Goal: Task Accomplishment & Management: Manage account settings

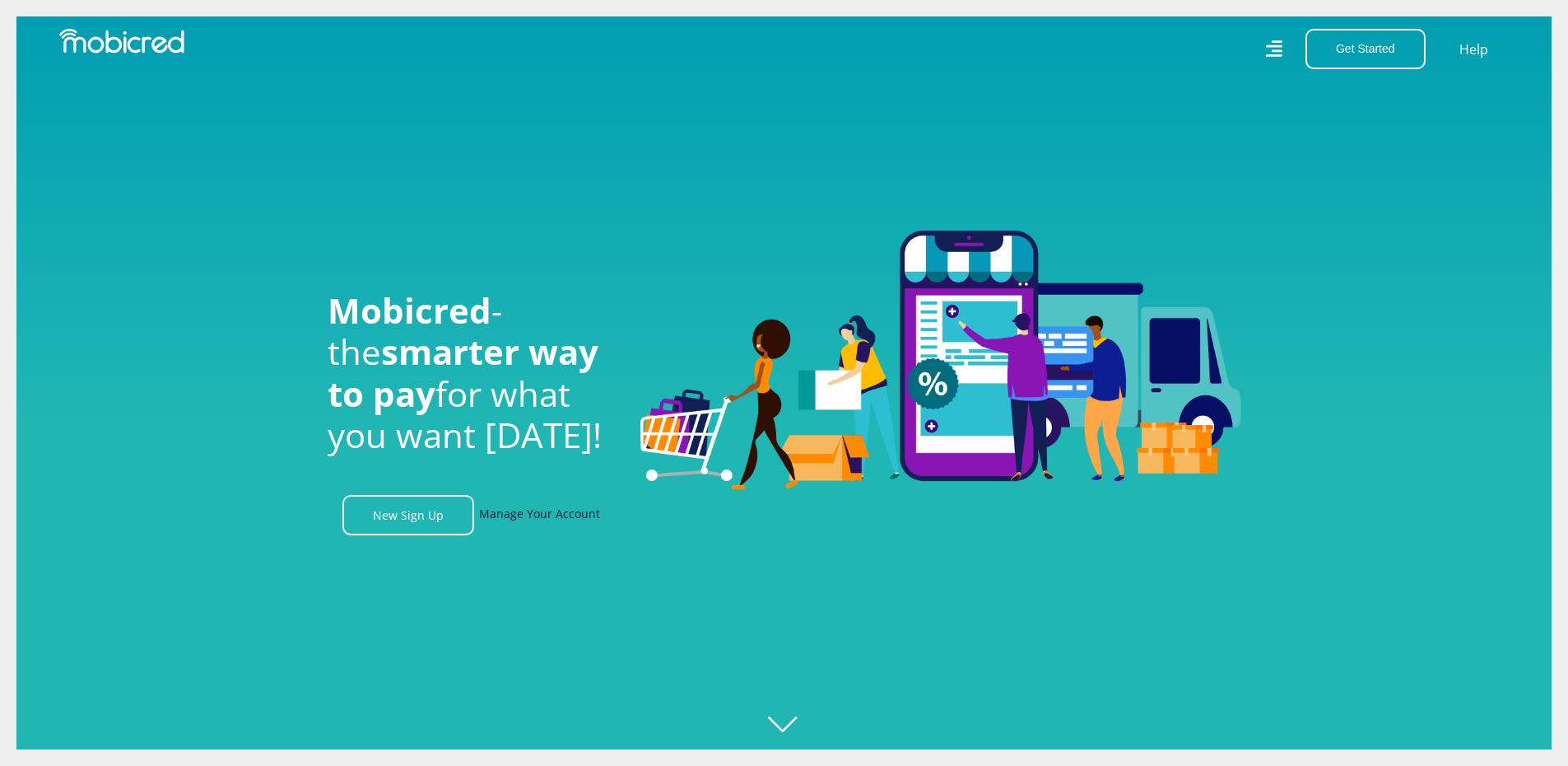
click at [562, 524] on link "Manage Your Account" at bounding box center [539, 515] width 121 height 40
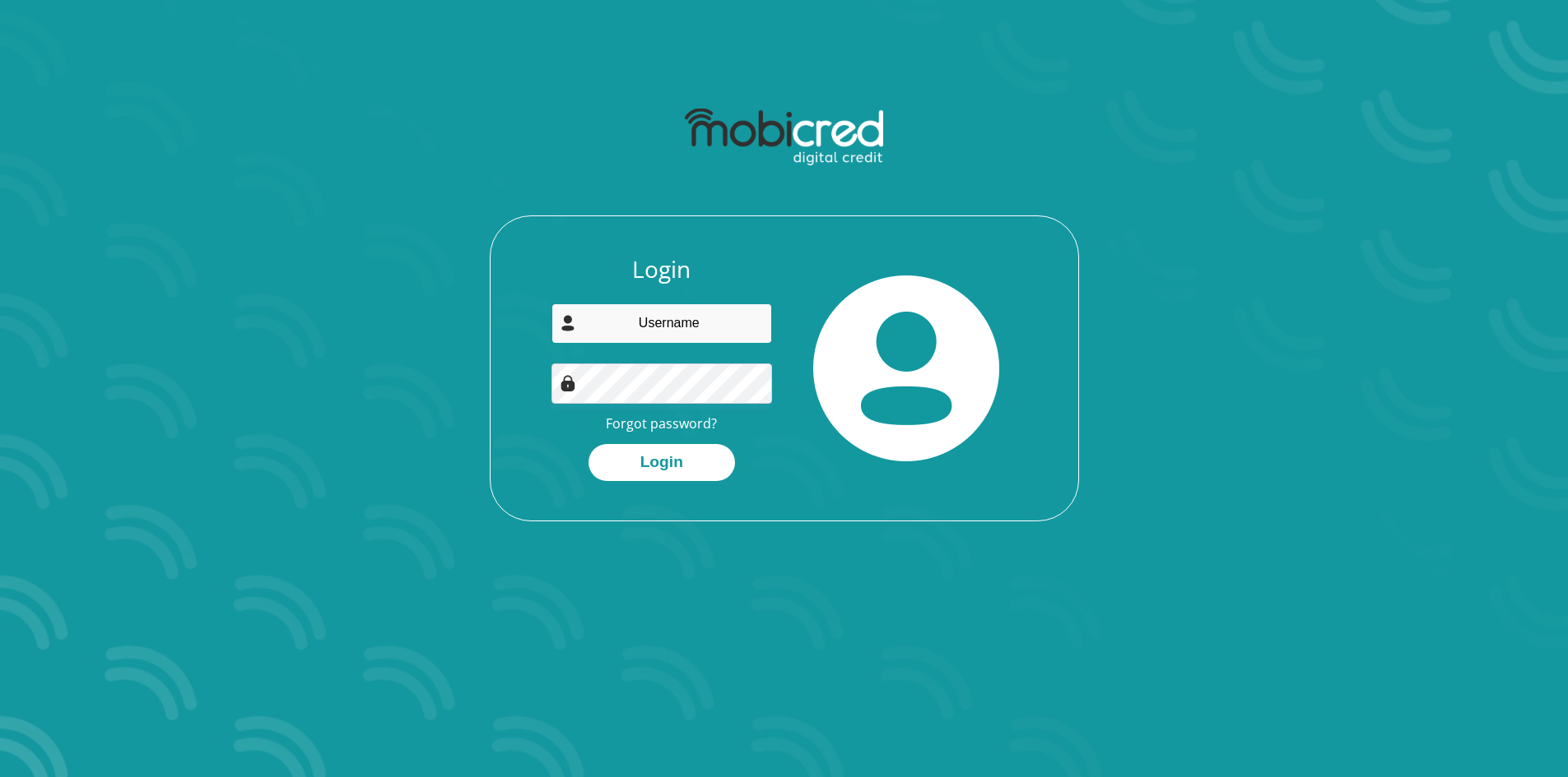
click at [656, 314] on input "email" at bounding box center [661, 323] width 221 height 40
type input "[EMAIL_ADDRESS][DOMAIN_NAME]"
click at [660, 462] on button "Login" at bounding box center [661, 462] width 146 height 37
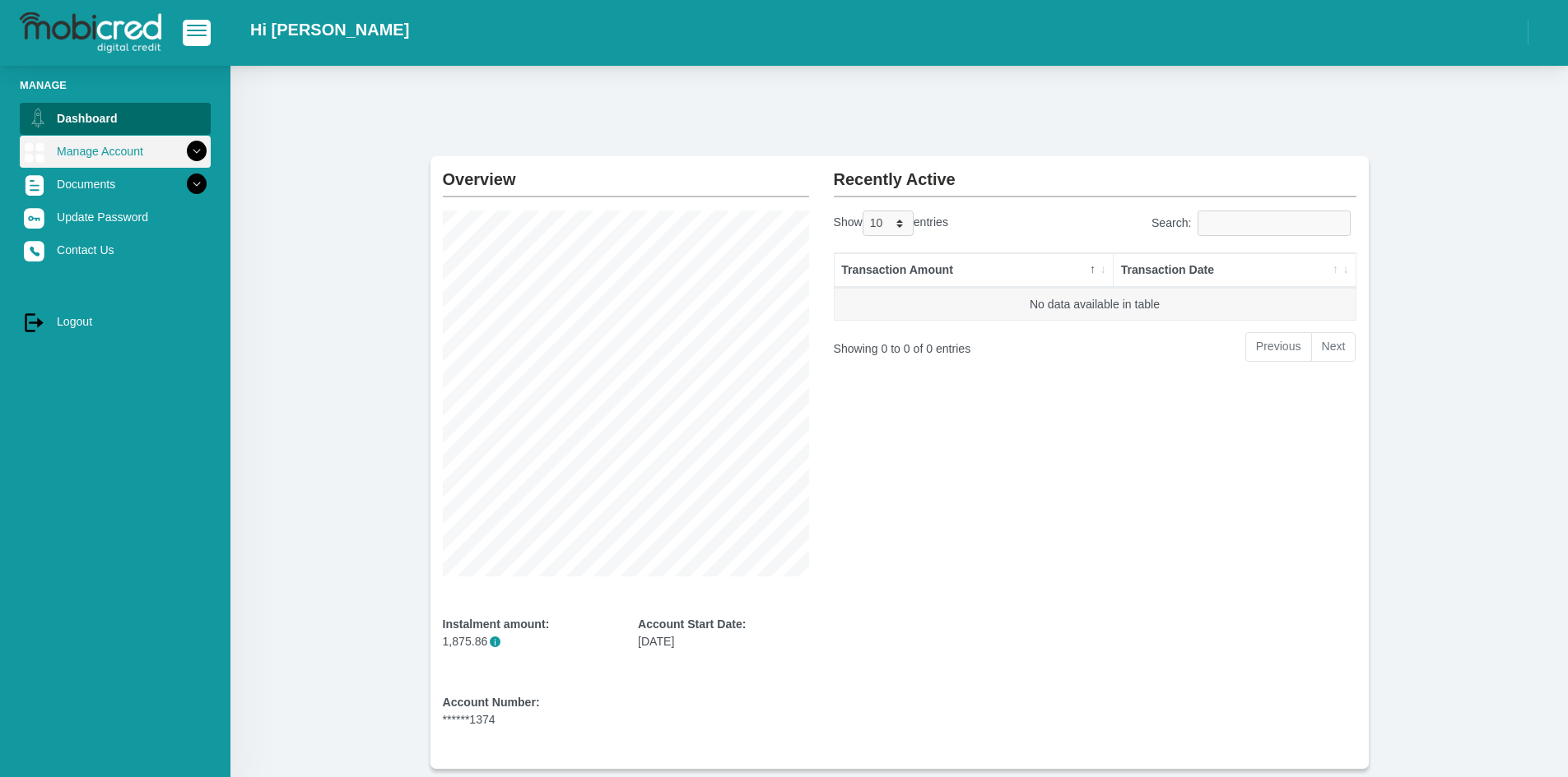
click at [106, 144] on link "Manage Account" at bounding box center [115, 151] width 191 height 31
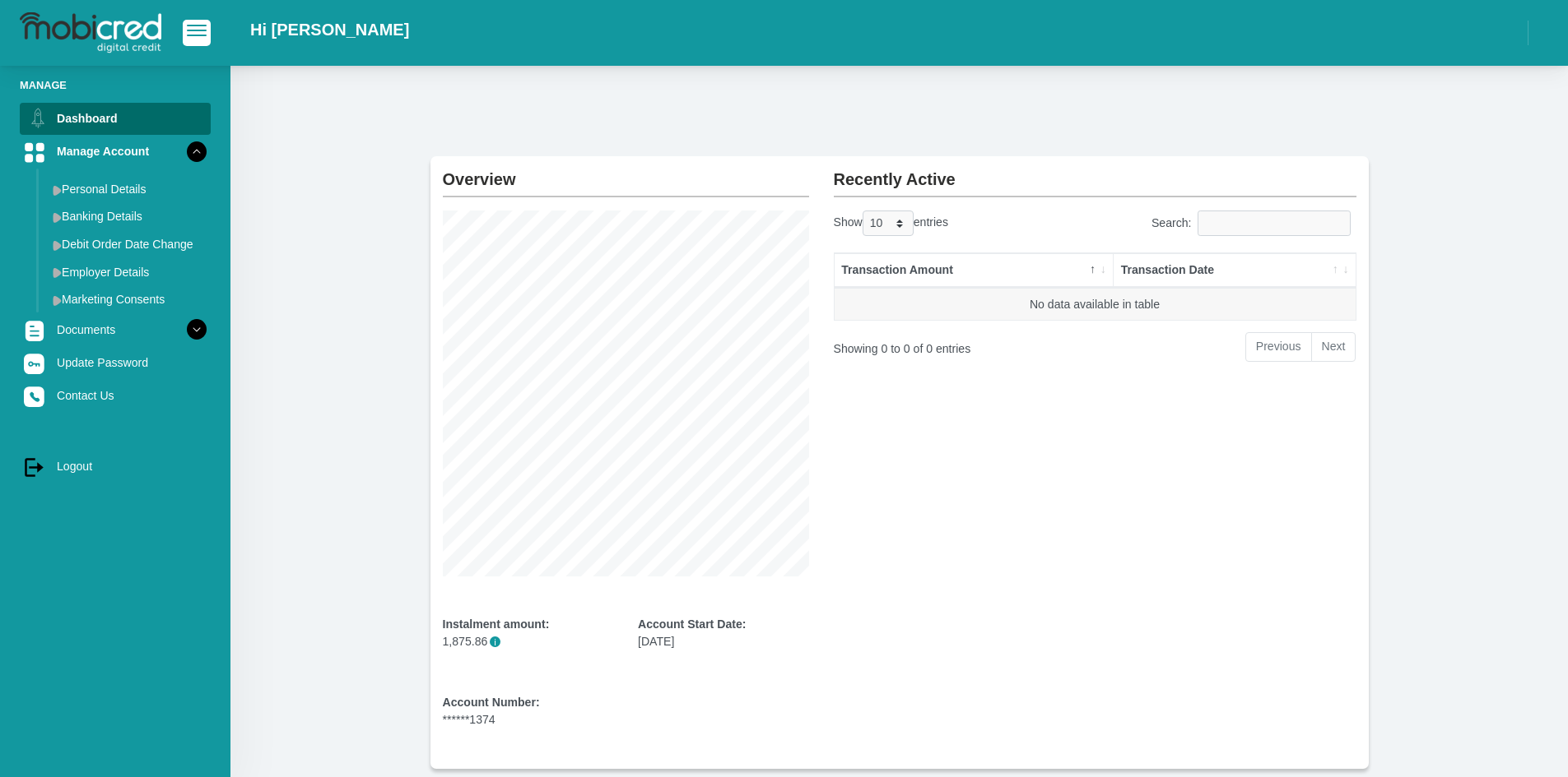
click at [316, 142] on div "Overview Instalment amount: 1,875.86 i Account Start Date: 23 November 2022 Acc…" at bounding box center [899, 437] width 1337 height 743
click at [92, 364] on link "Update Password" at bounding box center [115, 362] width 191 height 31
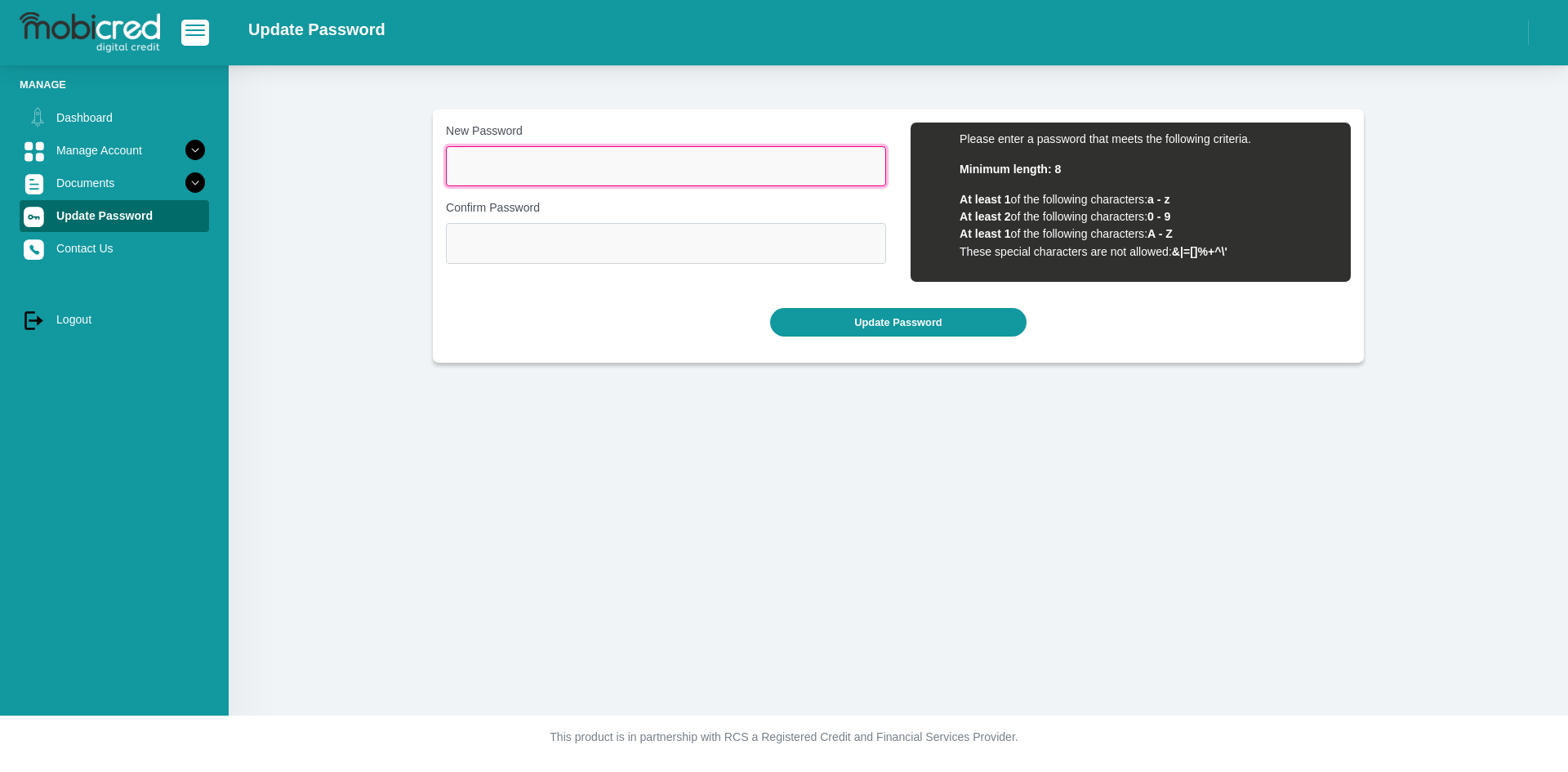
click at [494, 168] on input "New Password" at bounding box center [666, 166] width 440 height 40
type input "DylanAWilby96#"
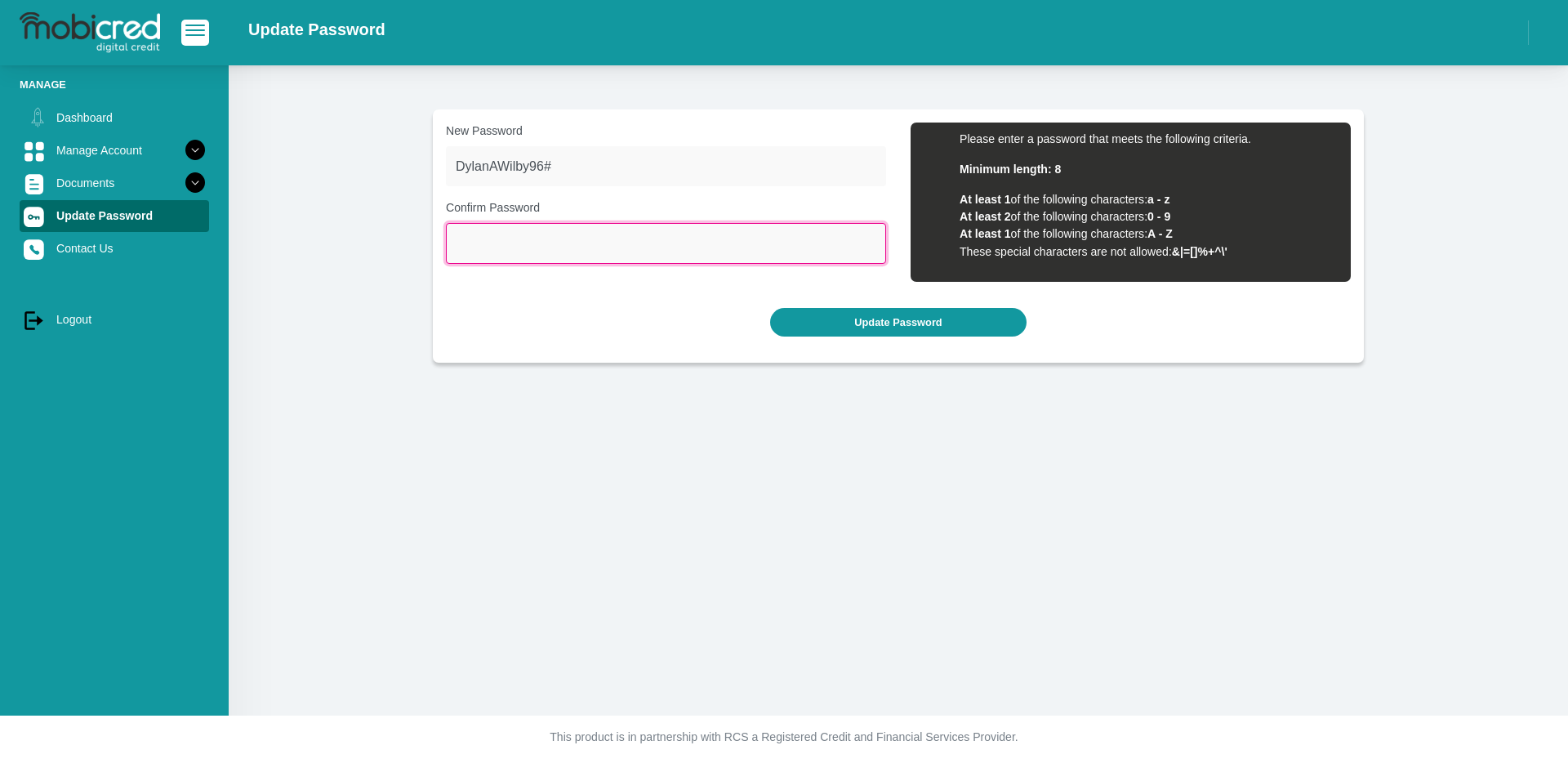
click at [499, 250] on input "Confirm Password" at bounding box center [666, 242] width 440 height 40
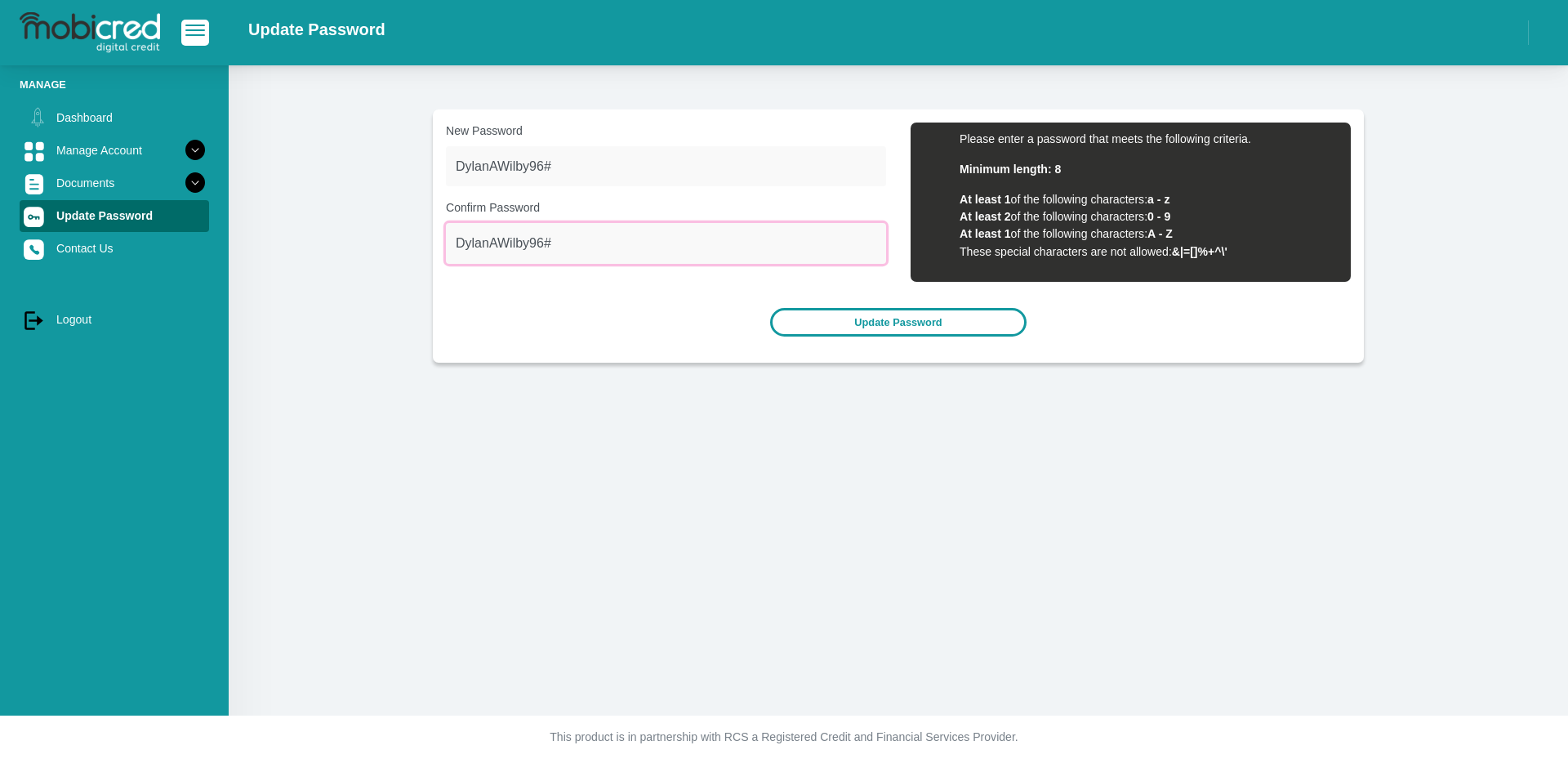
type input "DylanAWilby96#"
click at [911, 319] on button "Update Password" at bounding box center [898, 323] width 256 height 29
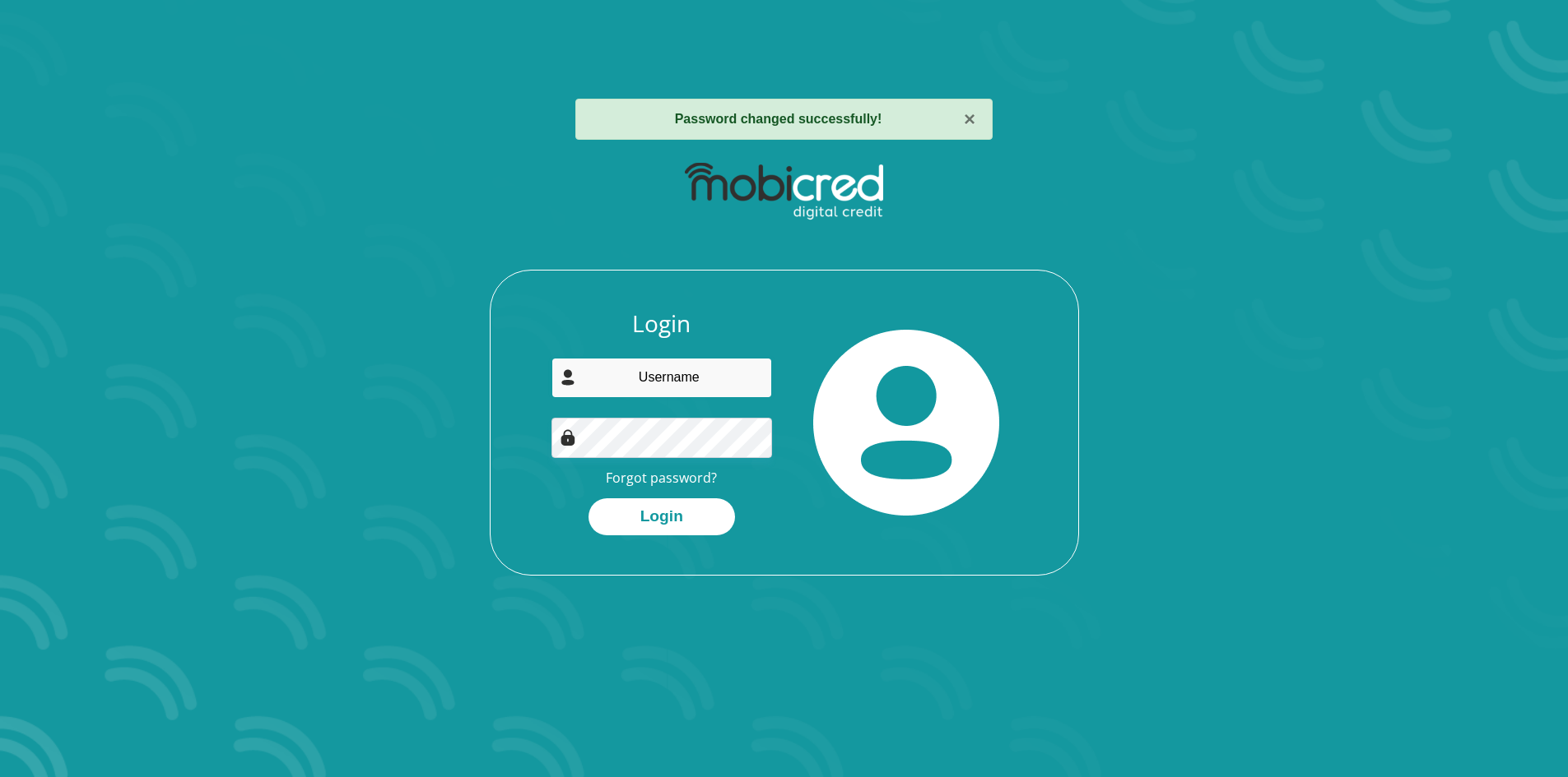
type input "[EMAIL_ADDRESS][DOMAIN_NAME]"
click at [589, 499] on button "Login" at bounding box center [661, 517] width 146 height 37
click at [971, 124] on button "×" at bounding box center [969, 119] width 12 height 20
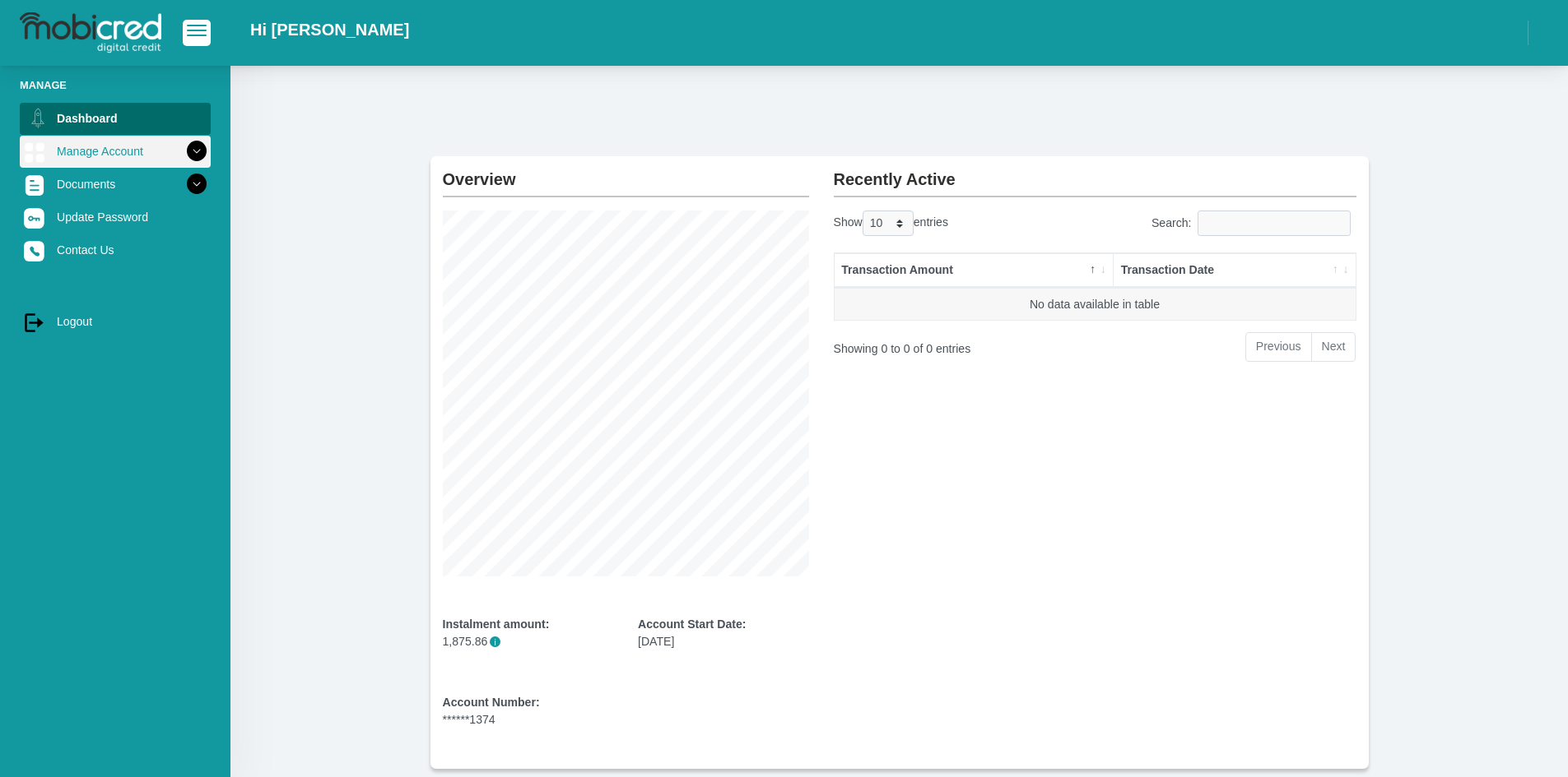
click at [136, 154] on link "Manage Account" at bounding box center [115, 151] width 191 height 31
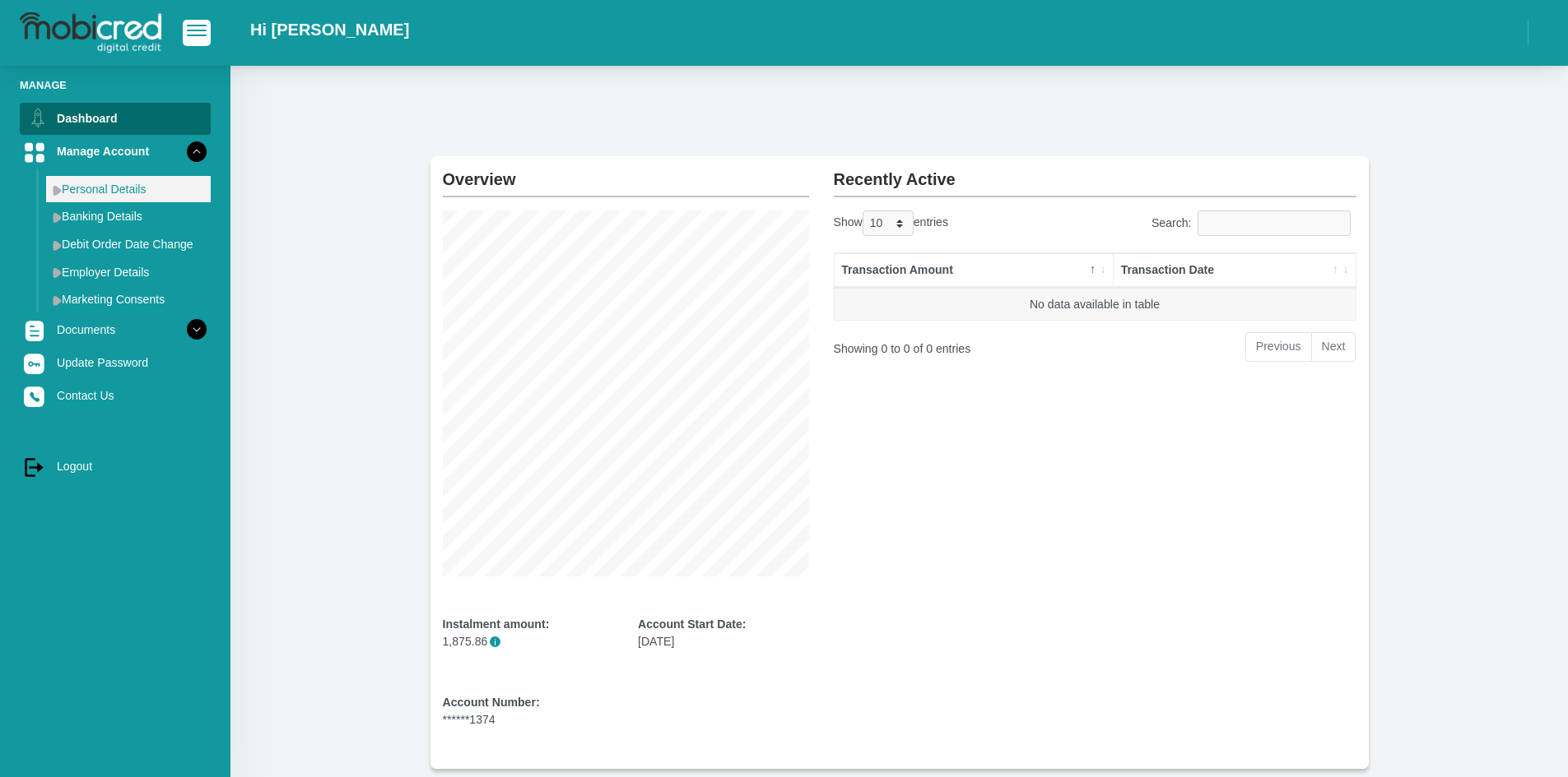
click at [84, 189] on link "Personal Details" at bounding box center [127, 188] width 164 height 26
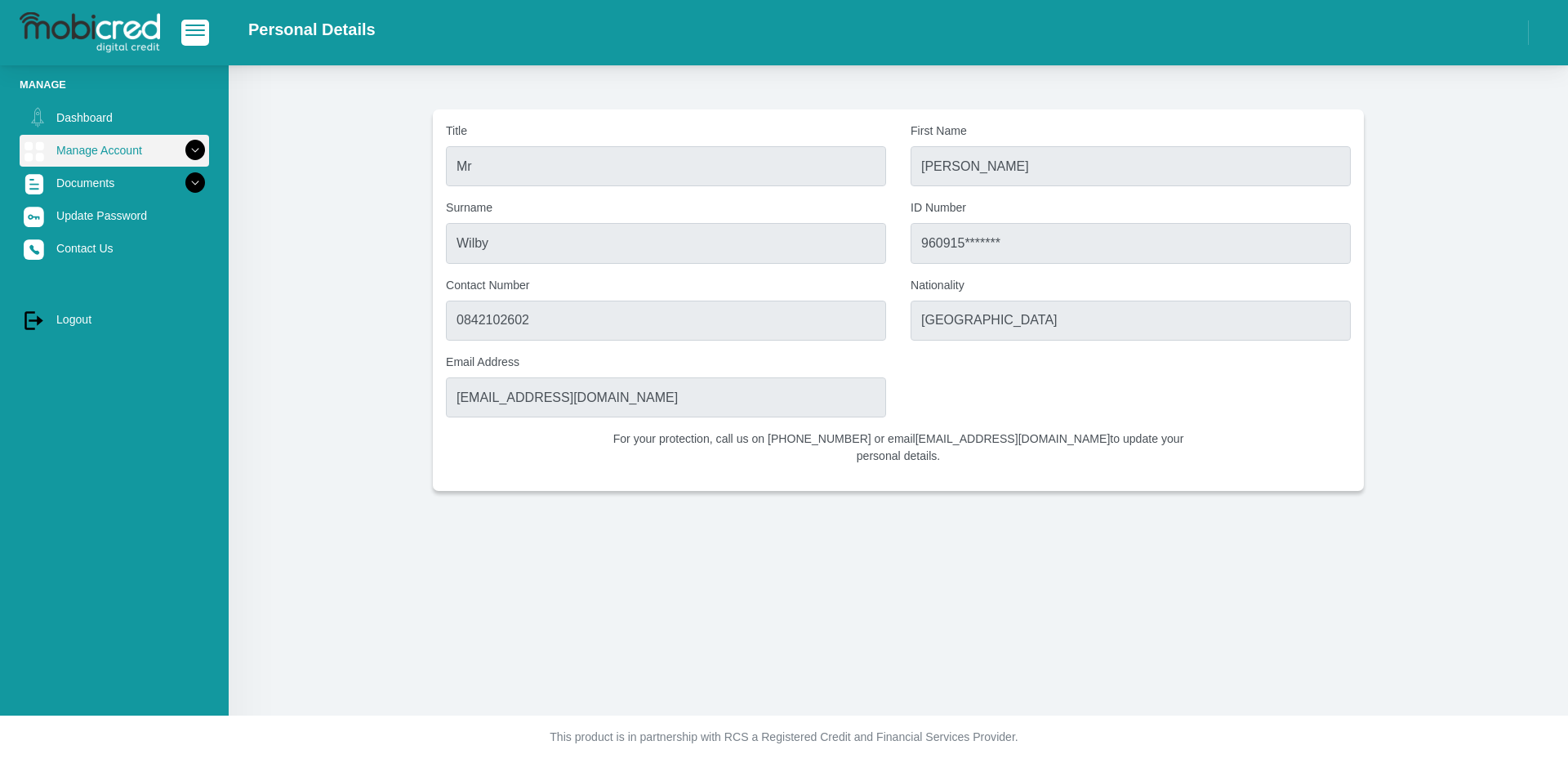
click at [118, 147] on link "Manage Account" at bounding box center [114, 150] width 190 height 31
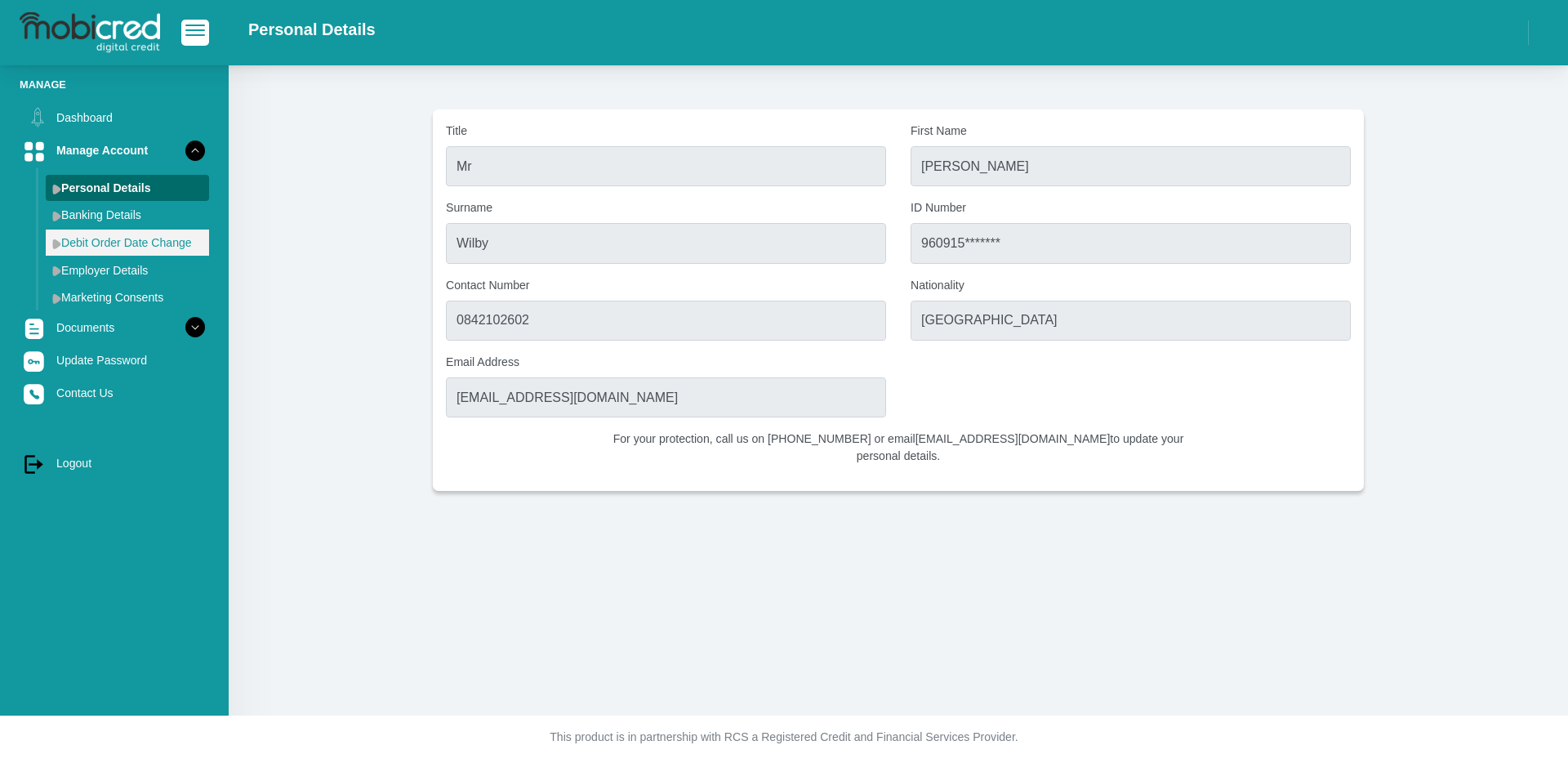
click at [108, 244] on link "Debit Order Date Change" at bounding box center [127, 242] width 163 height 26
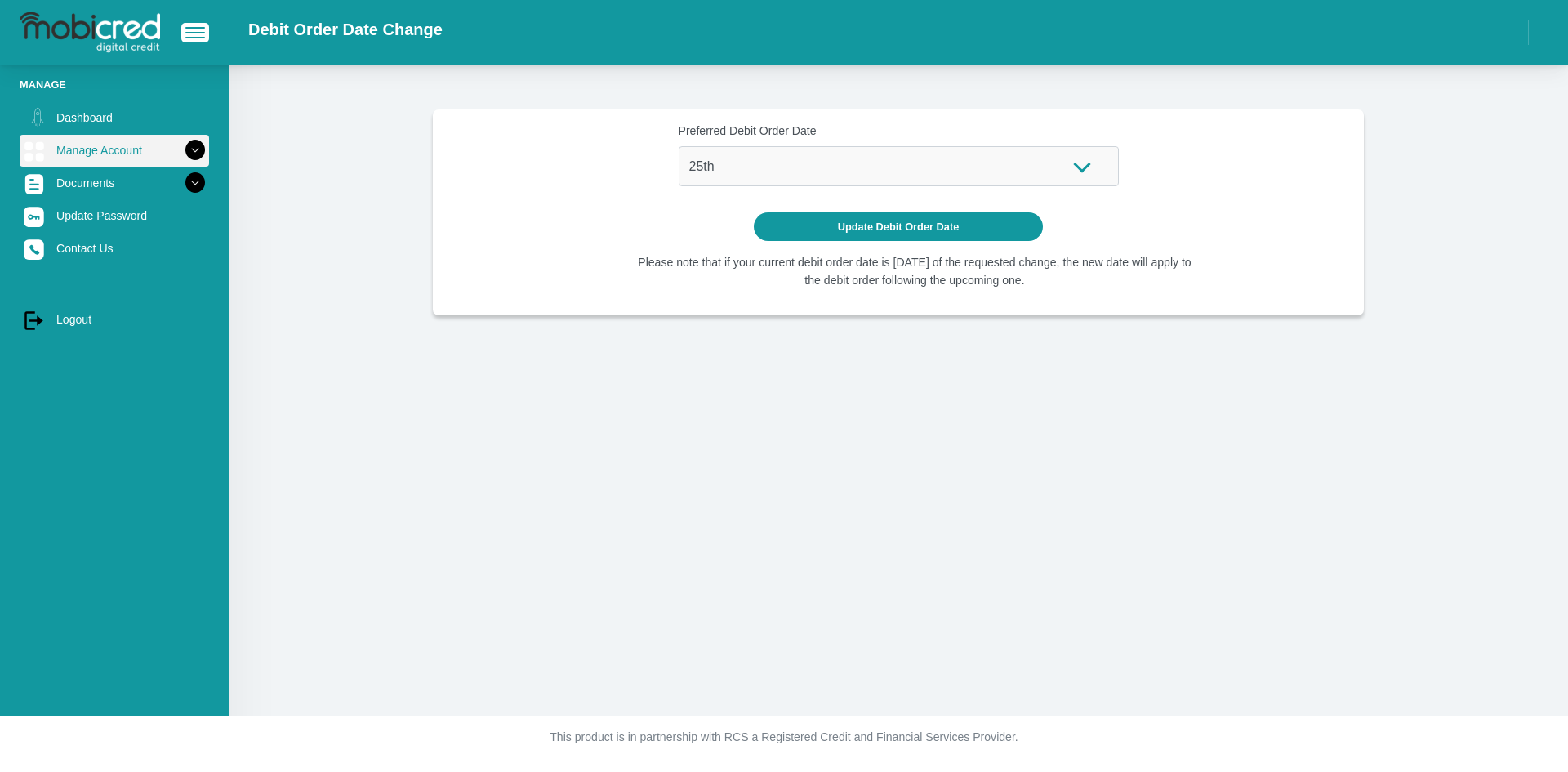
click at [144, 148] on link "Manage Account" at bounding box center [114, 150] width 190 height 31
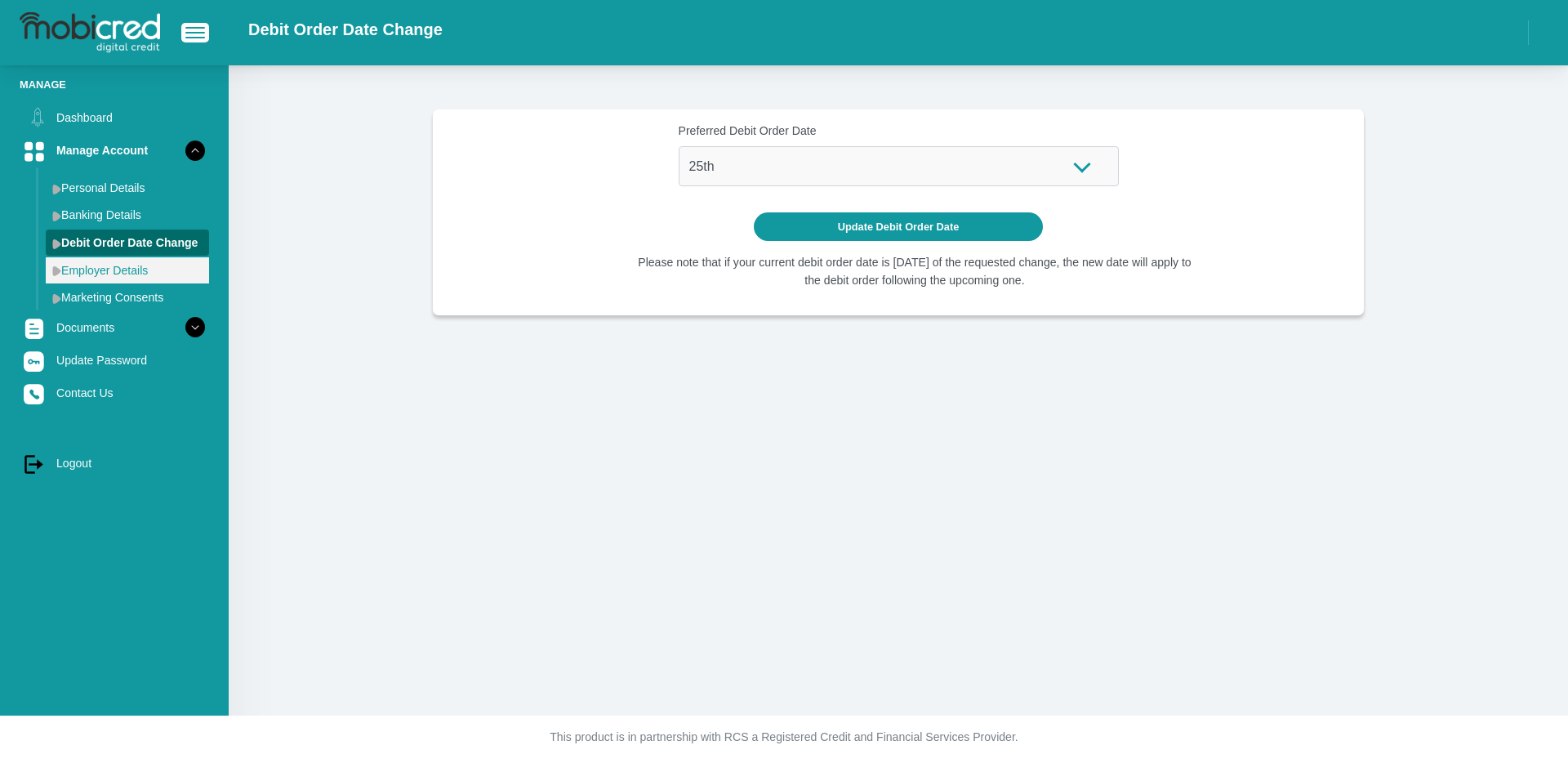
click at [113, 269] on link "Employer Details" at bounding box center [127, 270] width 163 height 26
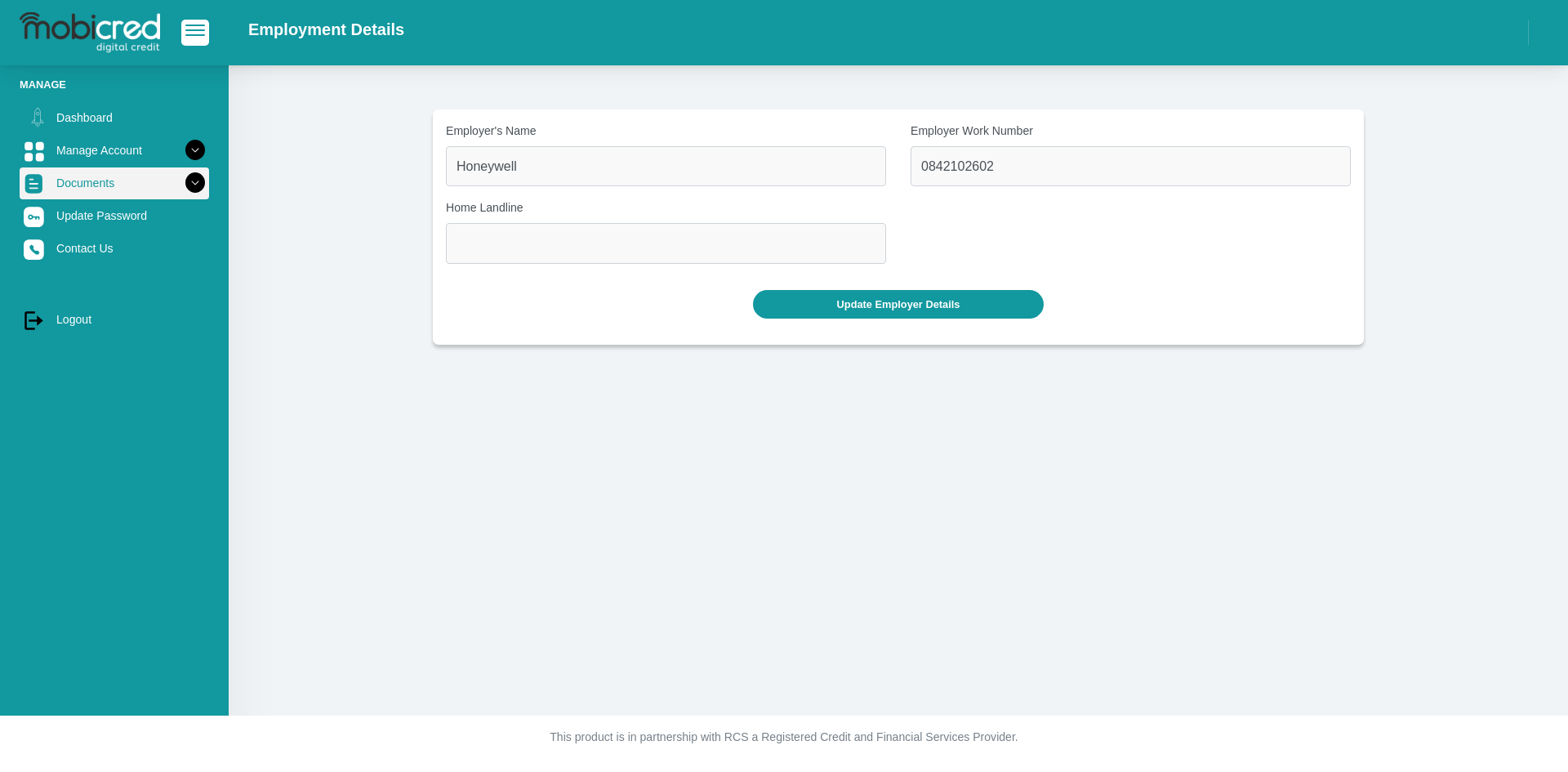
click at [133, 183] on link "Documents" at bounding box center [114, 183] width 190 height 31
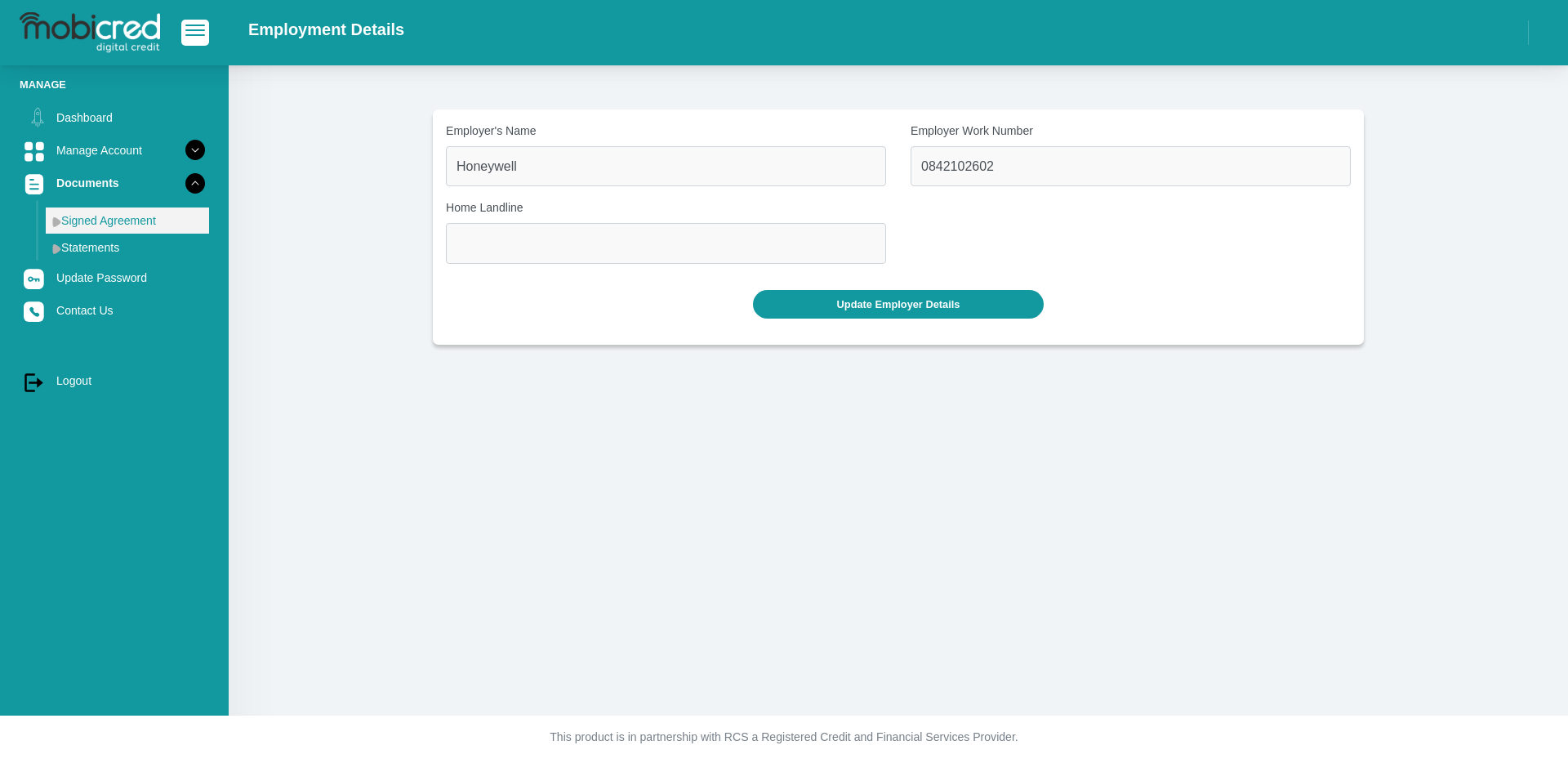
click at [107, 218] on link "Signed Agreement" at bounding box center [127, 220] width 163 height 26
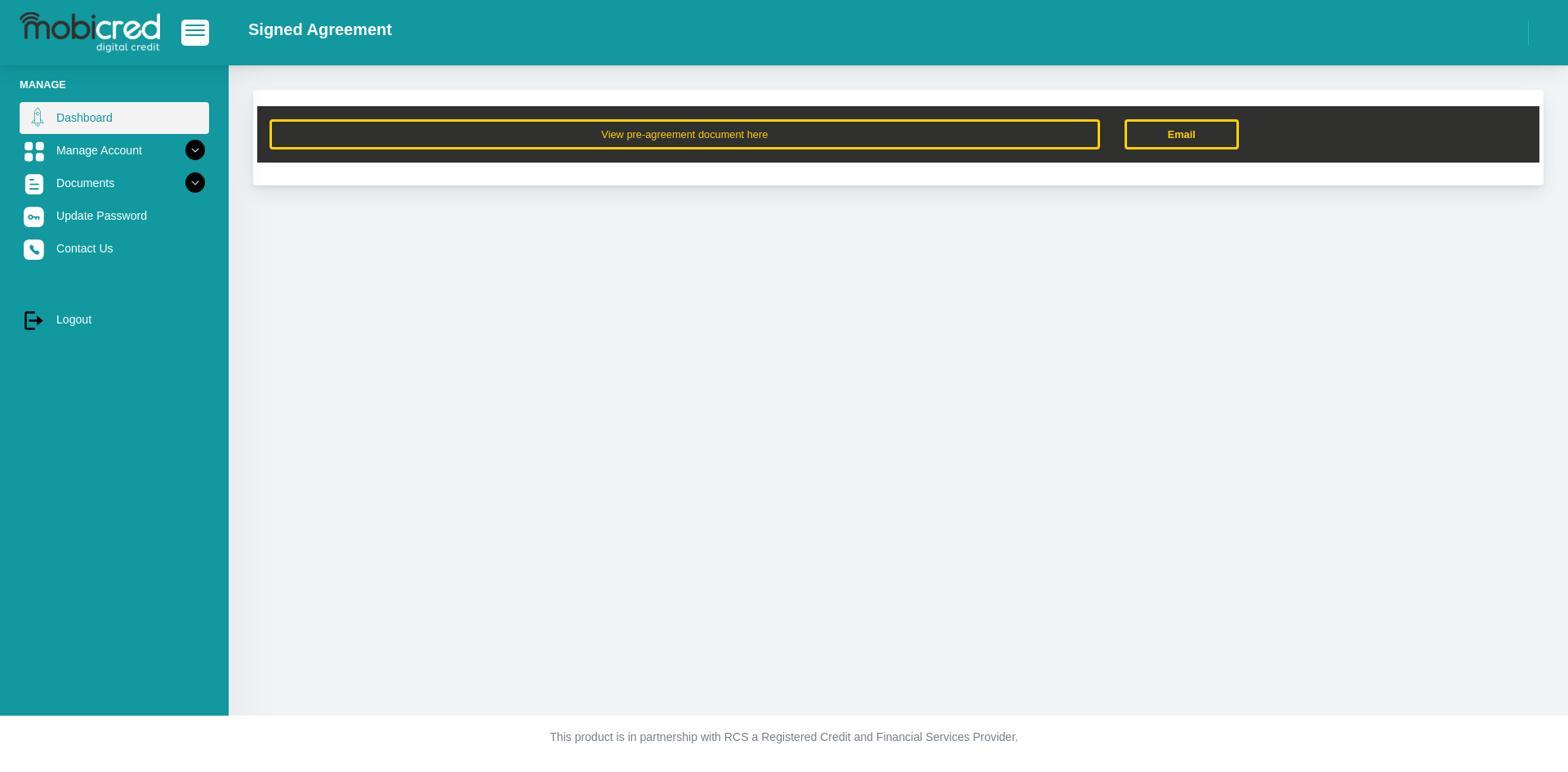
click at [84, 106] on link "Dashboard" at bounding box center [114, 118] width 190 height 31
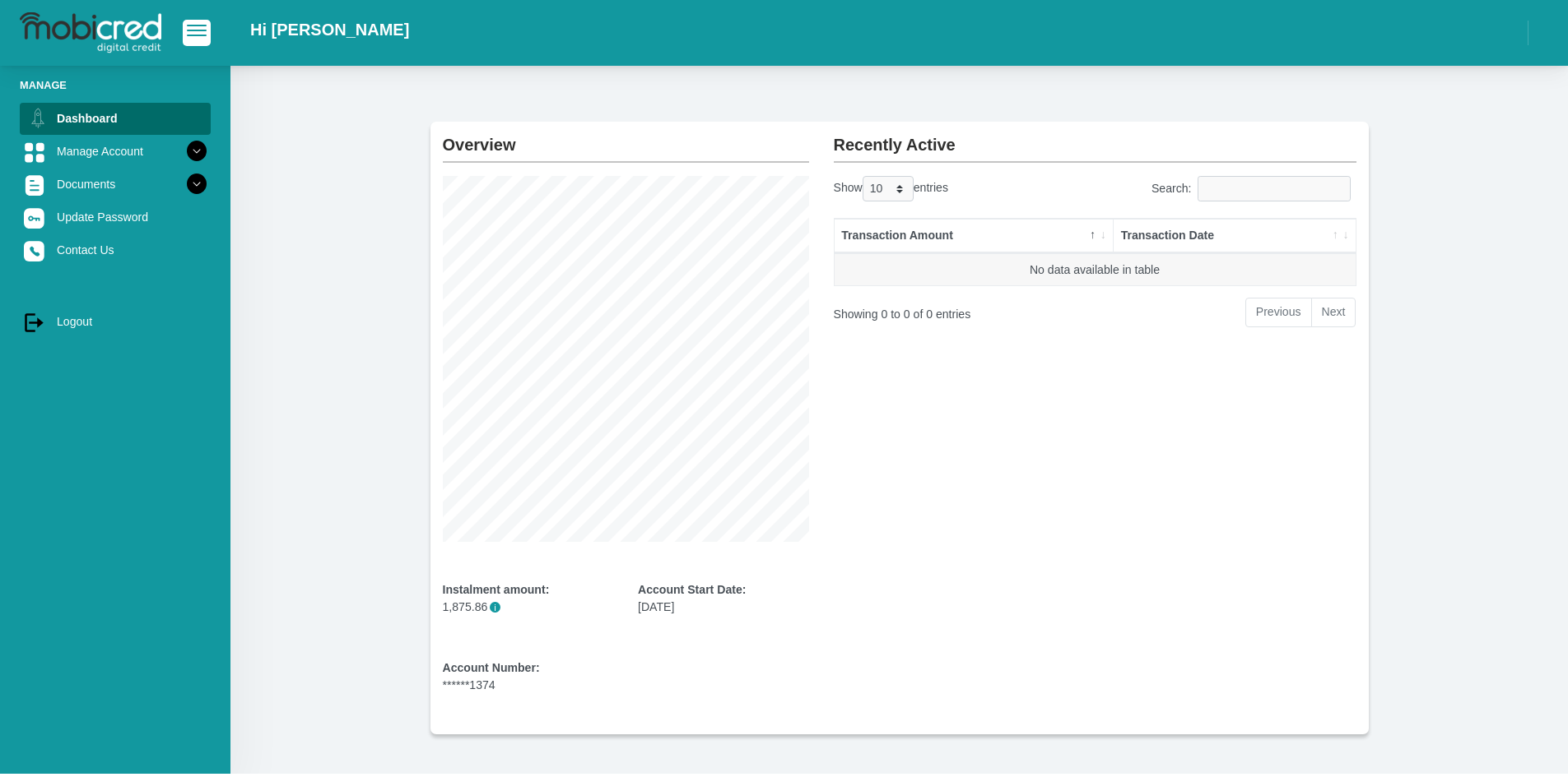
scroll to position [5, 0]
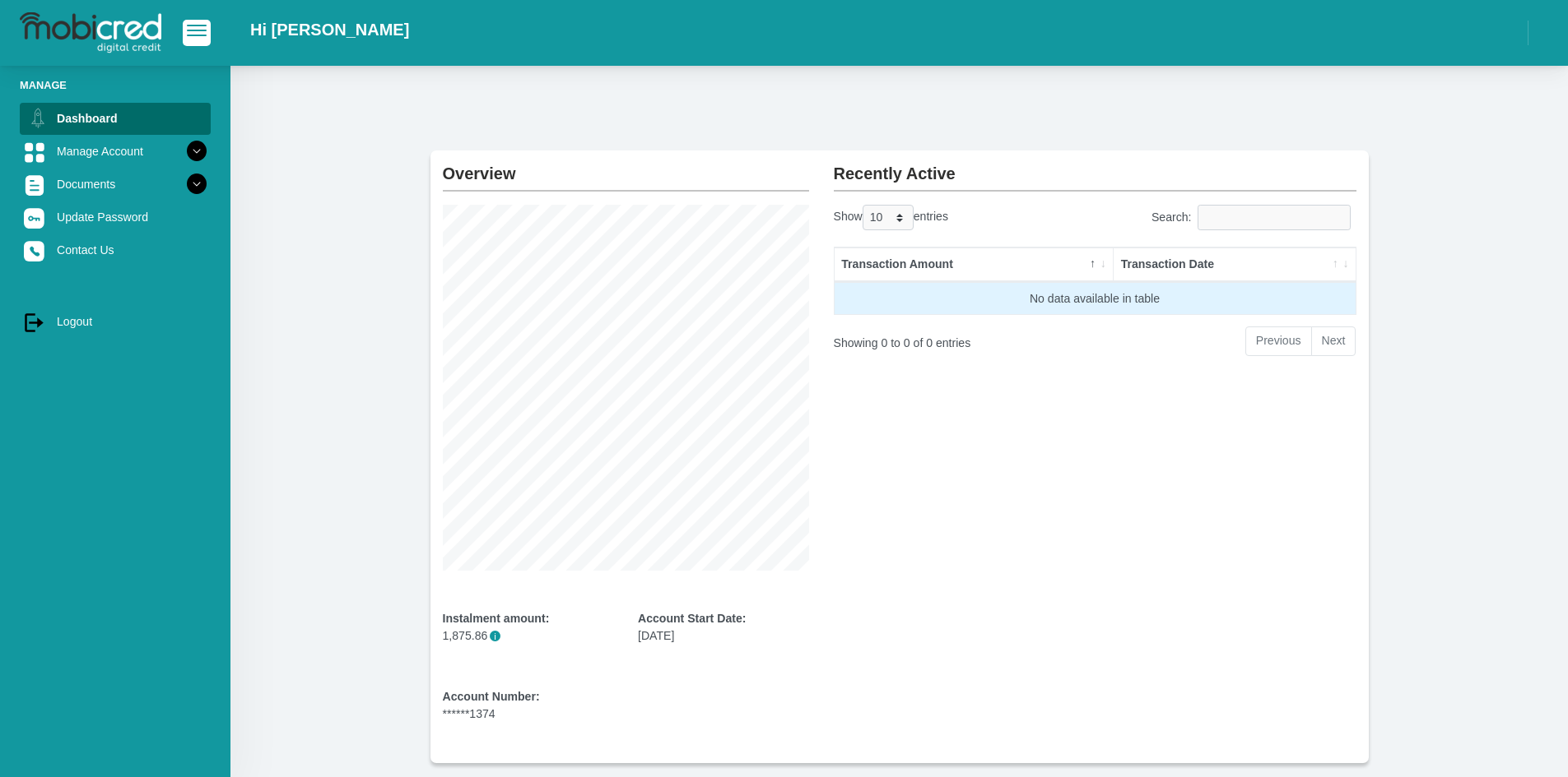
click at [1007, 294] on td "No data available in table" at bounding box center [1095, 298] width 521 height 33
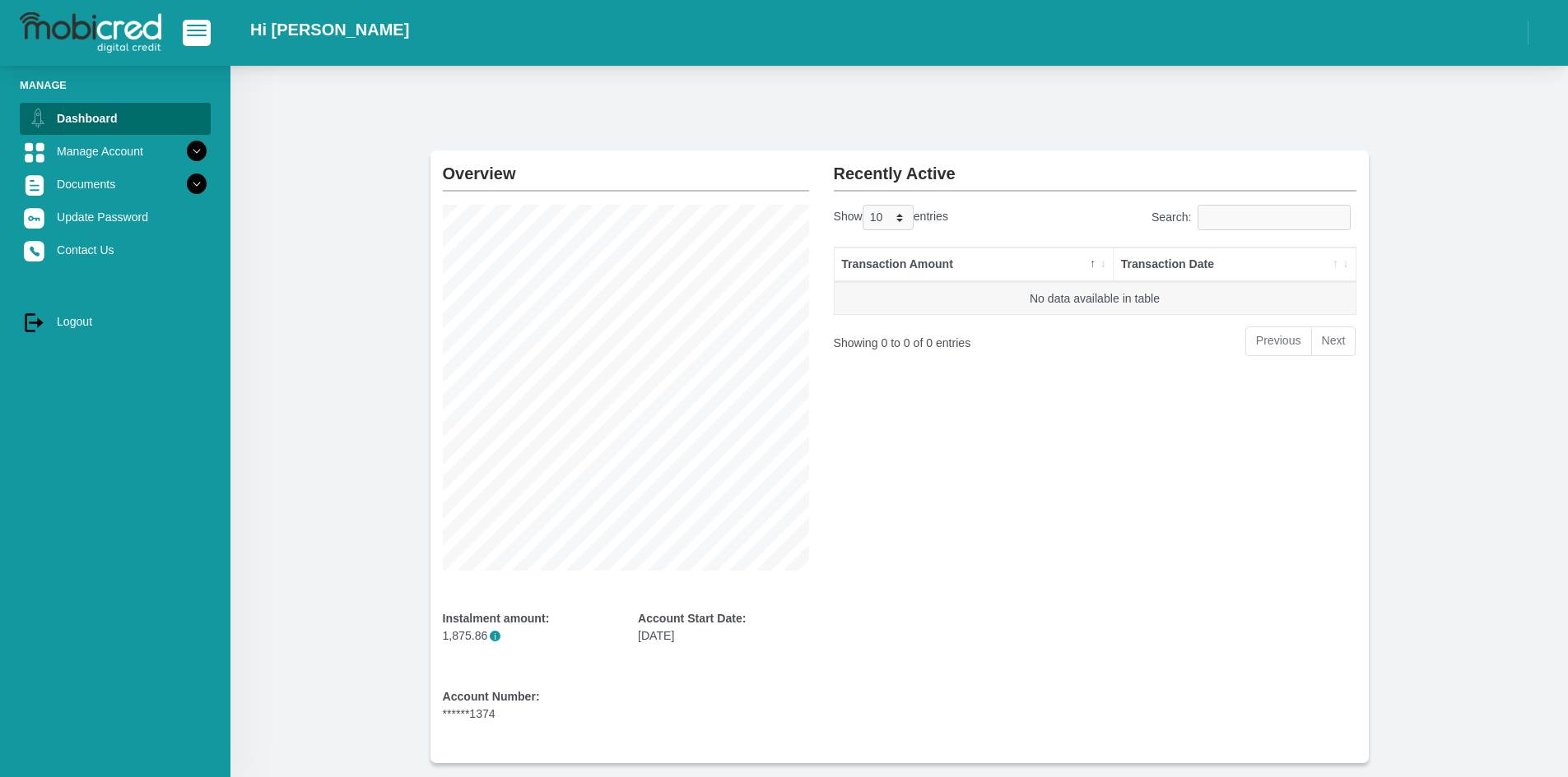
click at [948, 266] on th "Transaction Amount" at bounding box center [974, 265] width 279 height 35
click at [193, 186] on icon at bounding box center [197, 184] width 28 height 28
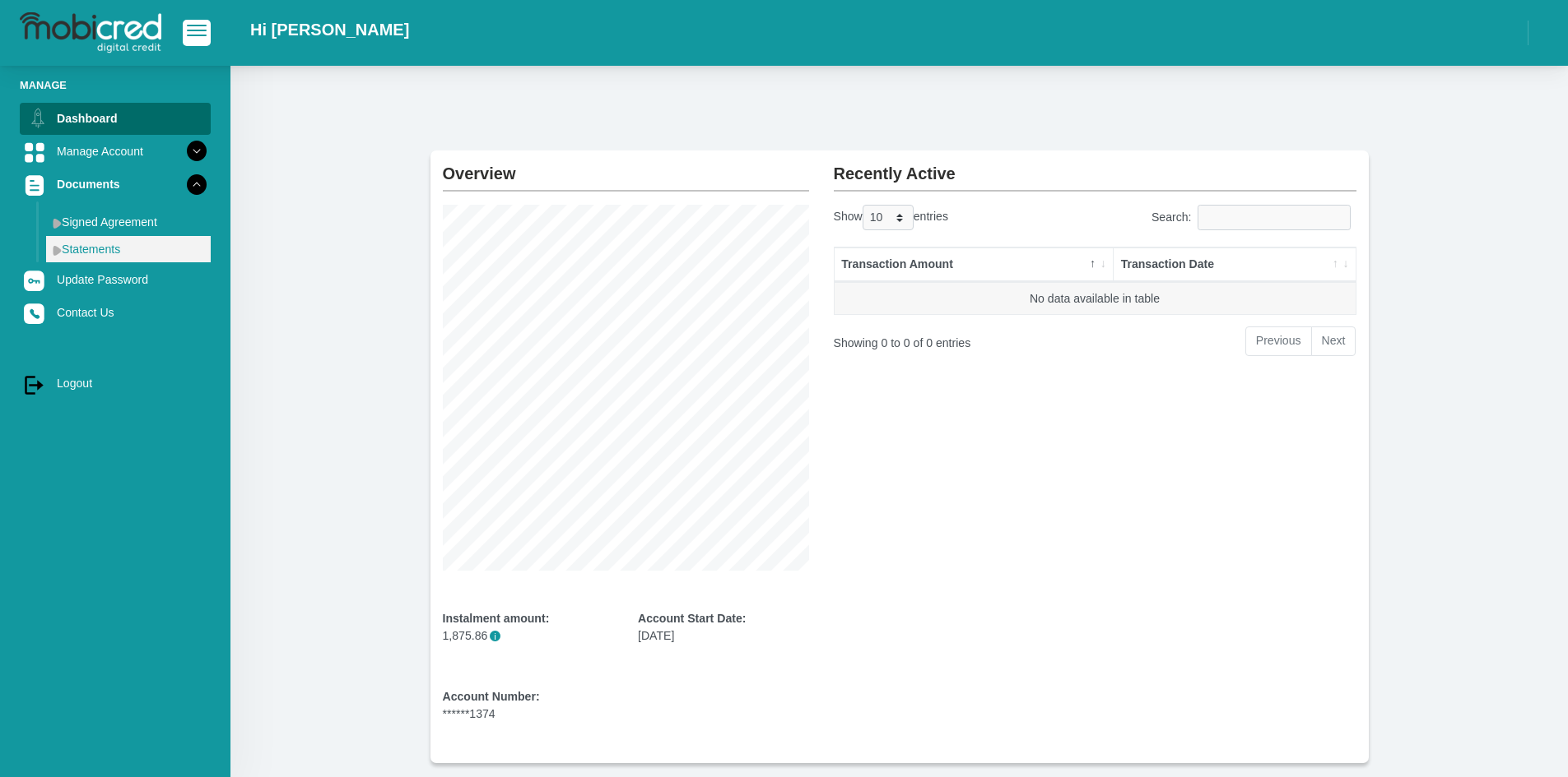
click at [70, 248] on link "Statements" at bounding box center [127, 249] width 164 height 26
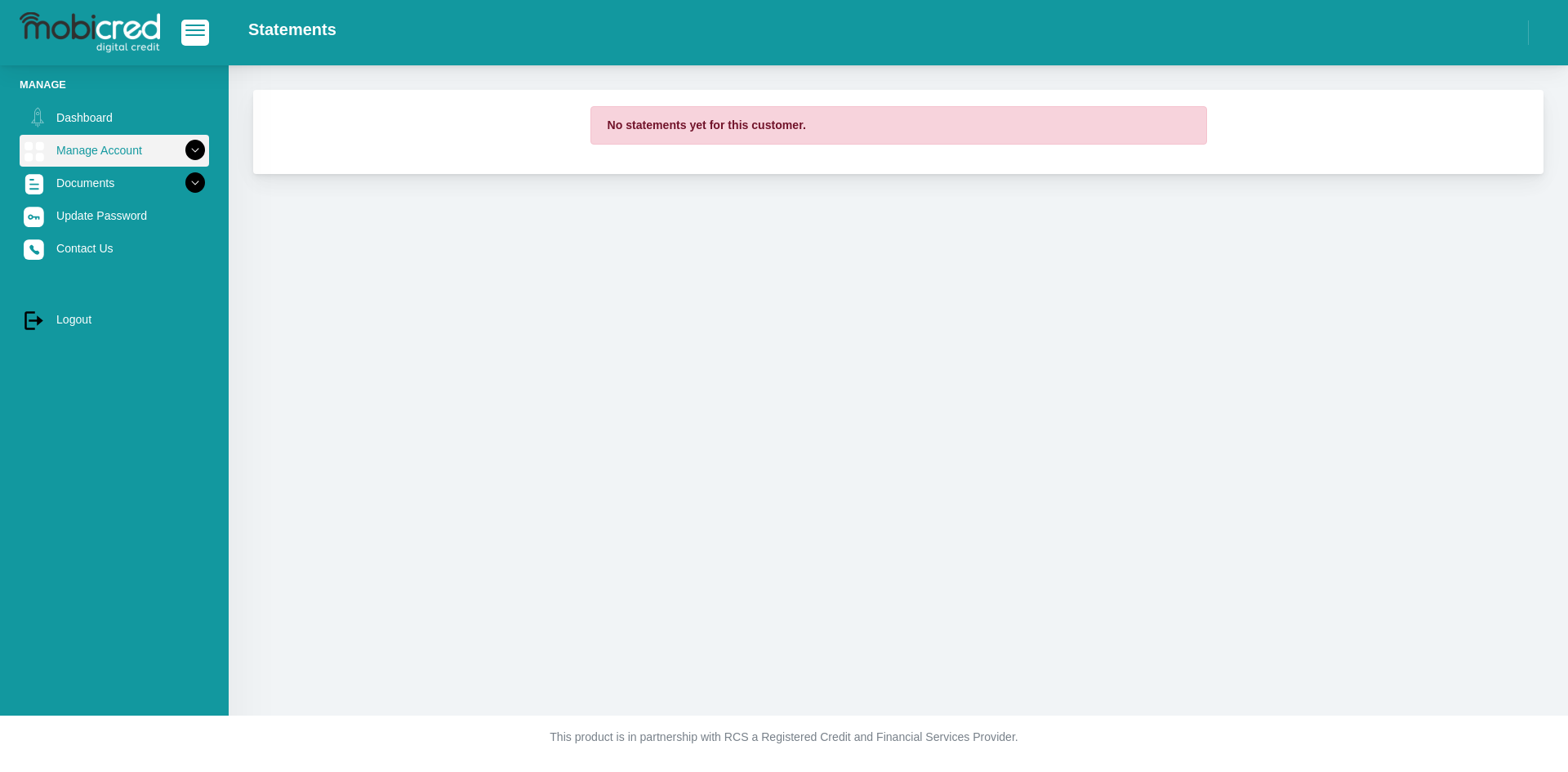
click at [182, 144] on icon at bounding box center [195, 150] width 28 height 28
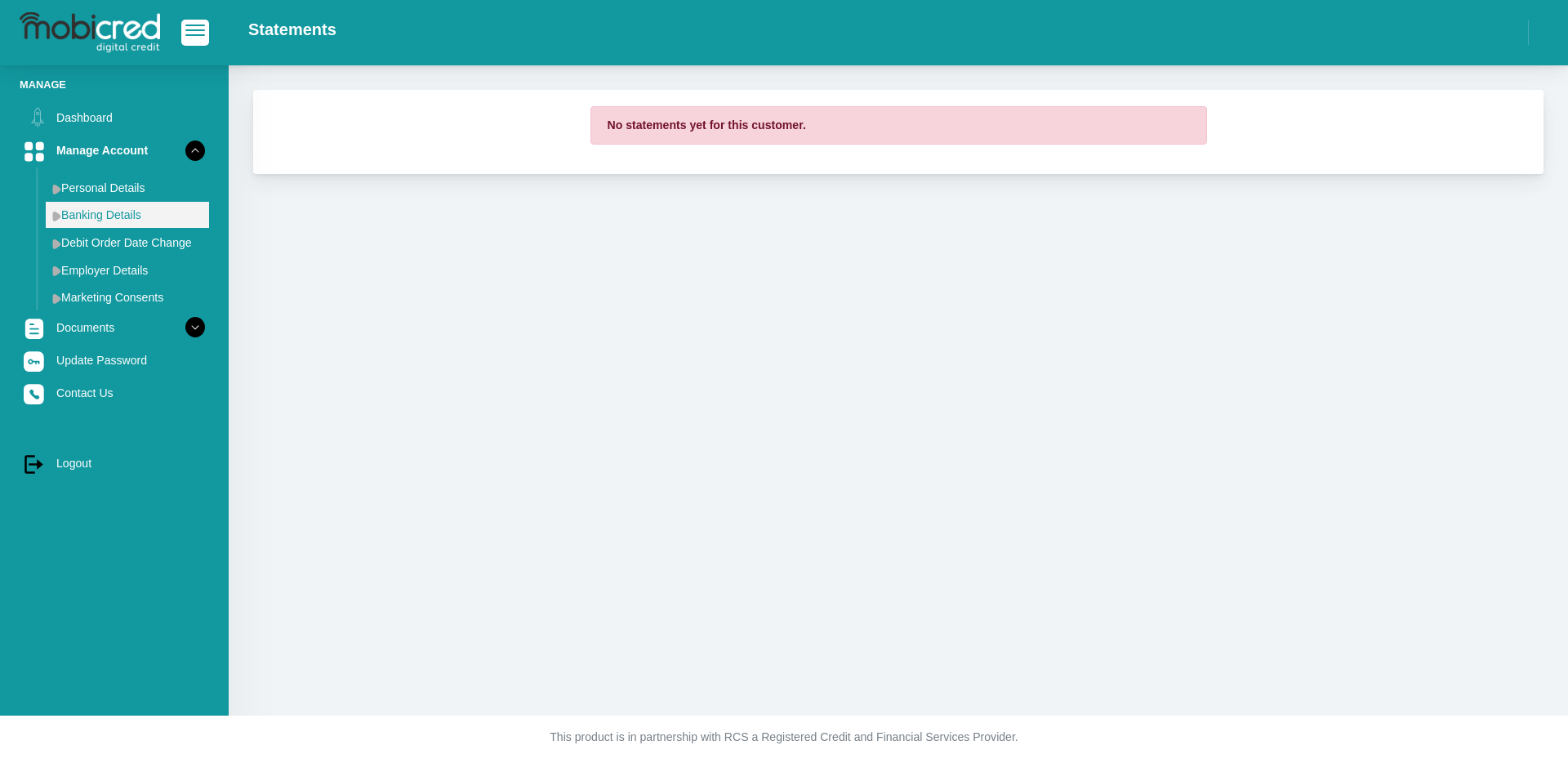
click at [123, 211] on link "Banking Details" at bounding box center [127, 214] width 163 height 26
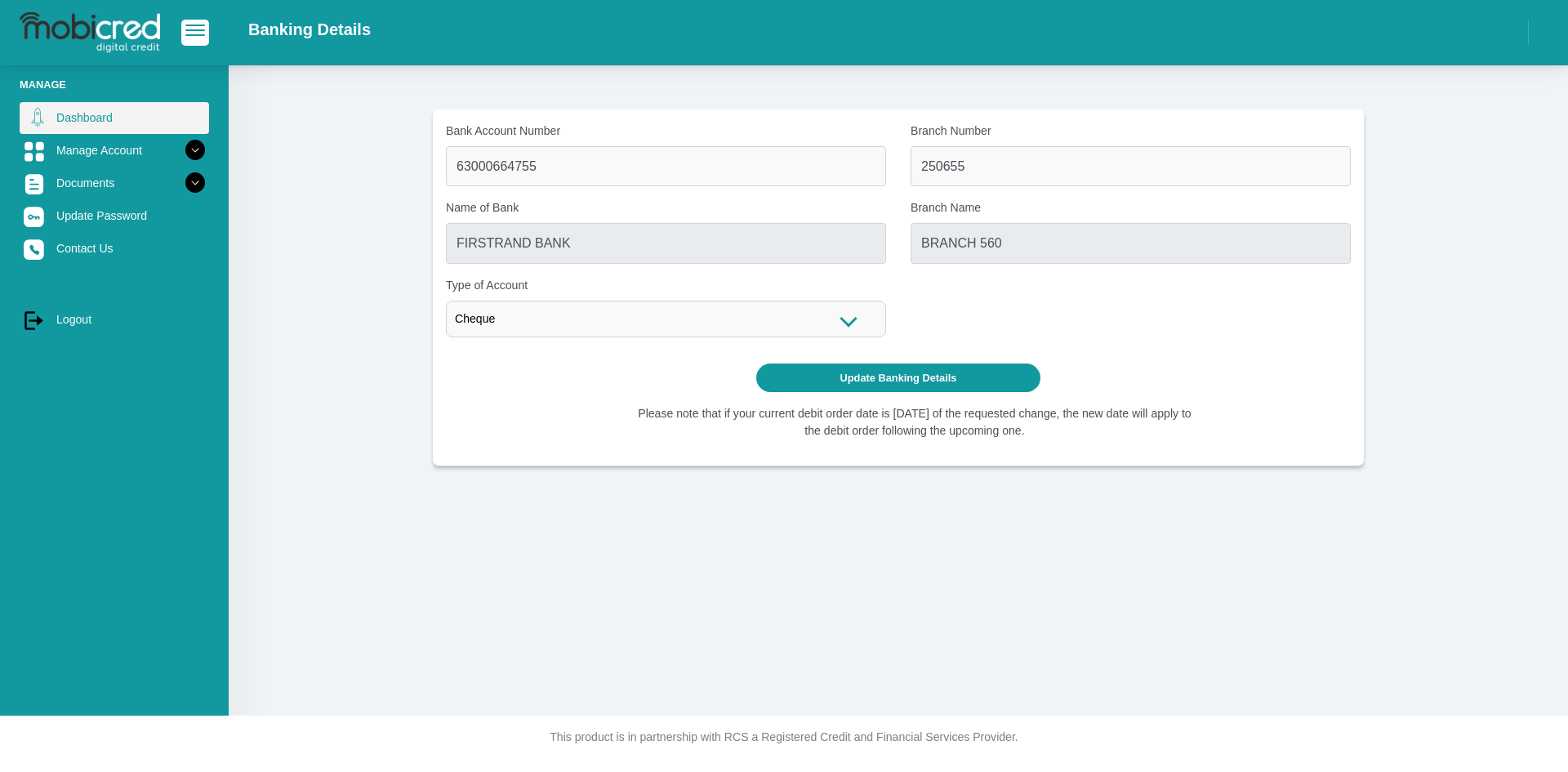
click at [92, 110] on link "Dashboard" at bounding box center [114, 118] width 190 height 31
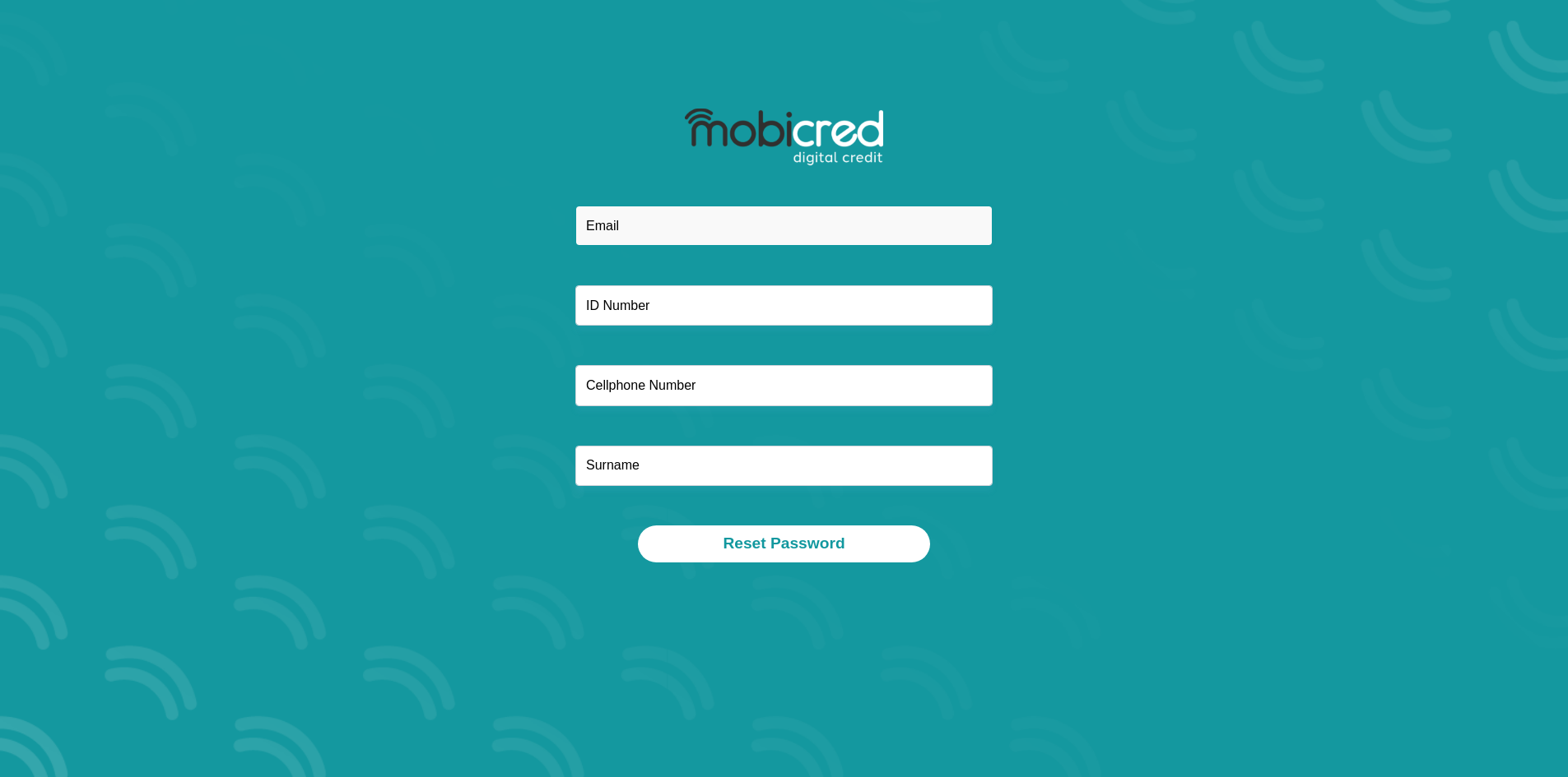
click at [626, 215] on input "email" at bounding box center [784, 225] width 417 height 40
type input "dylan10wilby@gmail.com"
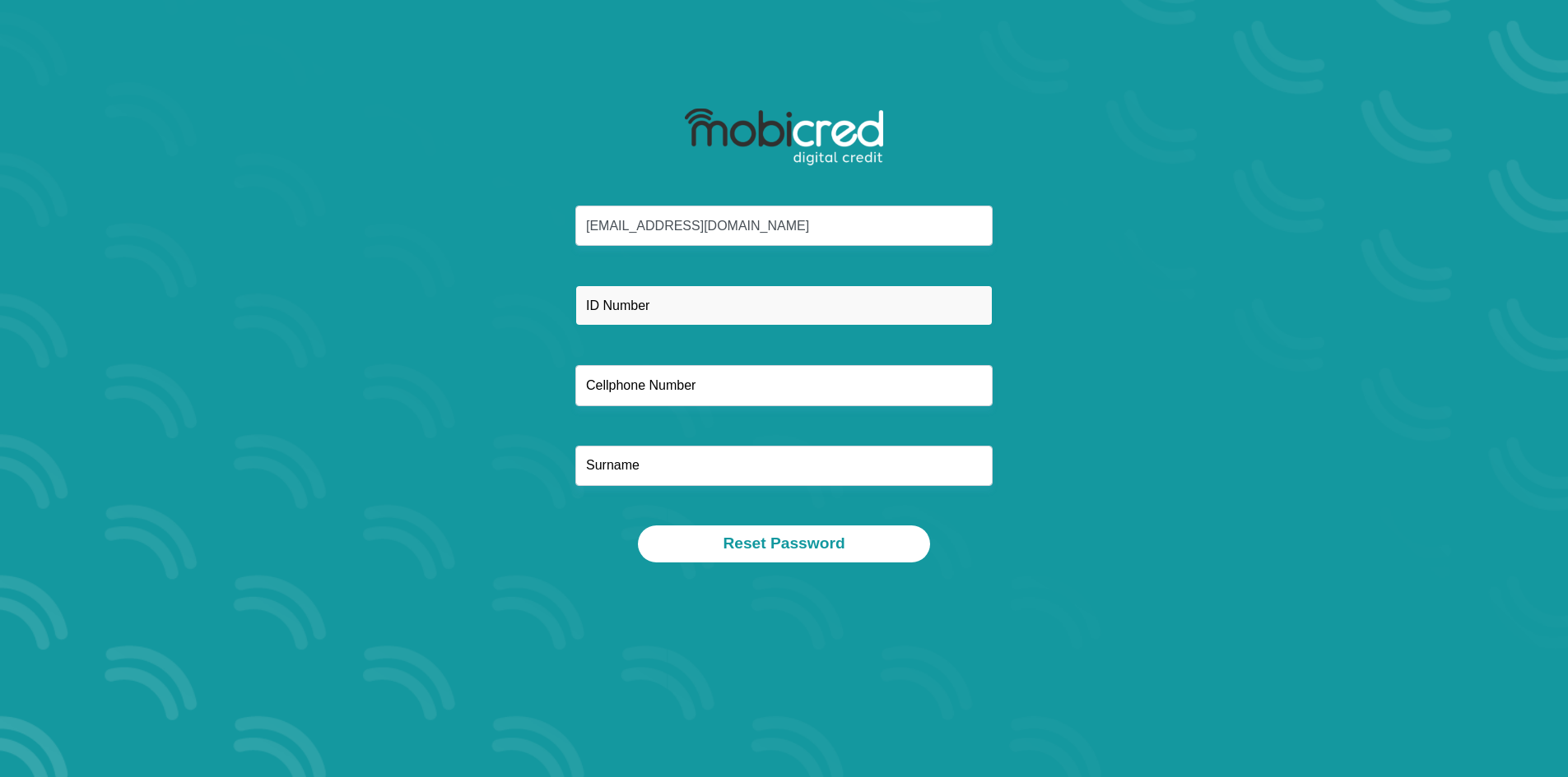
click at [627, 311] on input "text" at bounding box center [784, 305] width 417 height 40
type input "9609155028086"
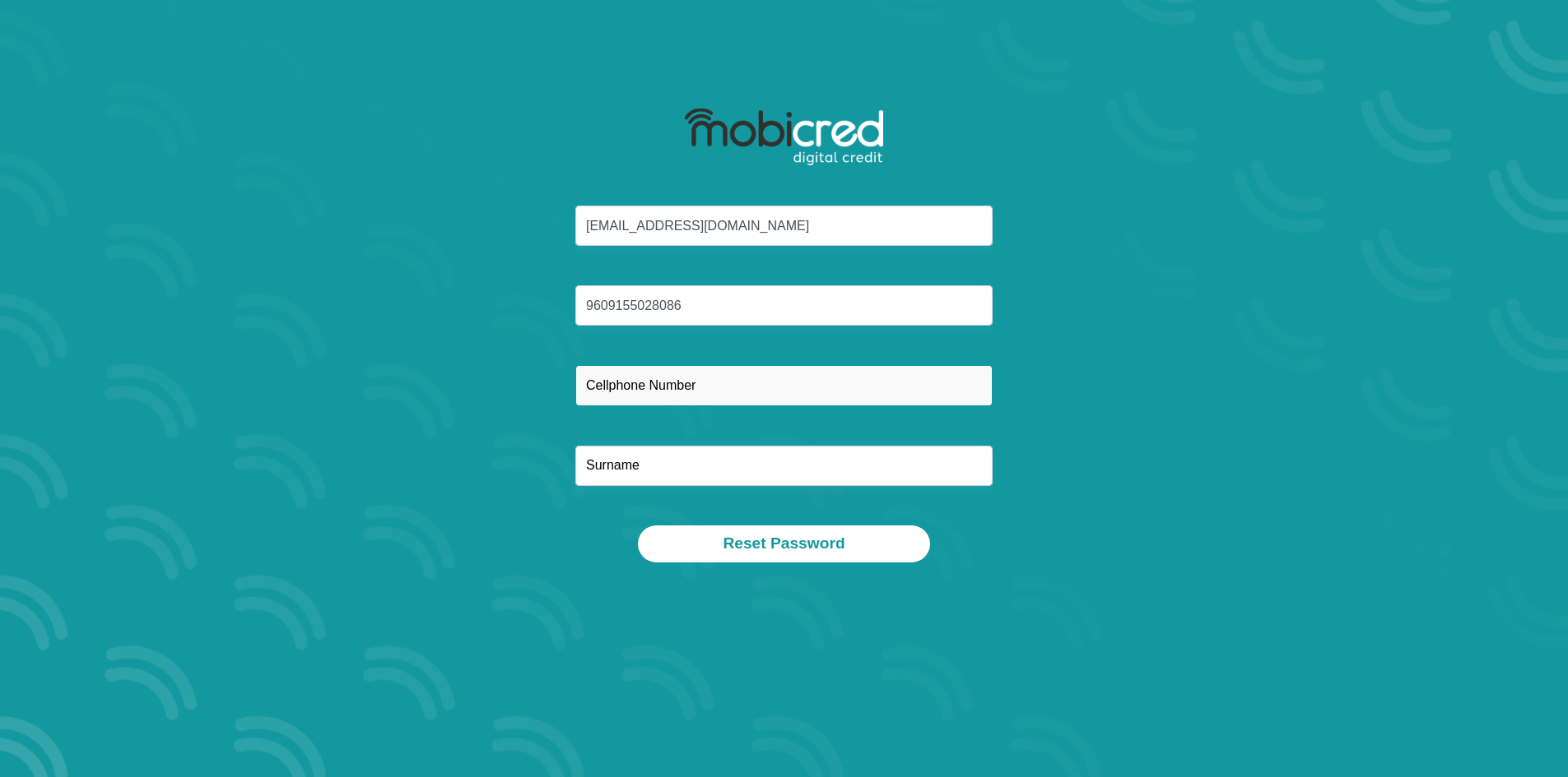
click at [694, 389] on input "text" at bounding box center [784, 385] width 417 height 40
type input "0842102602"
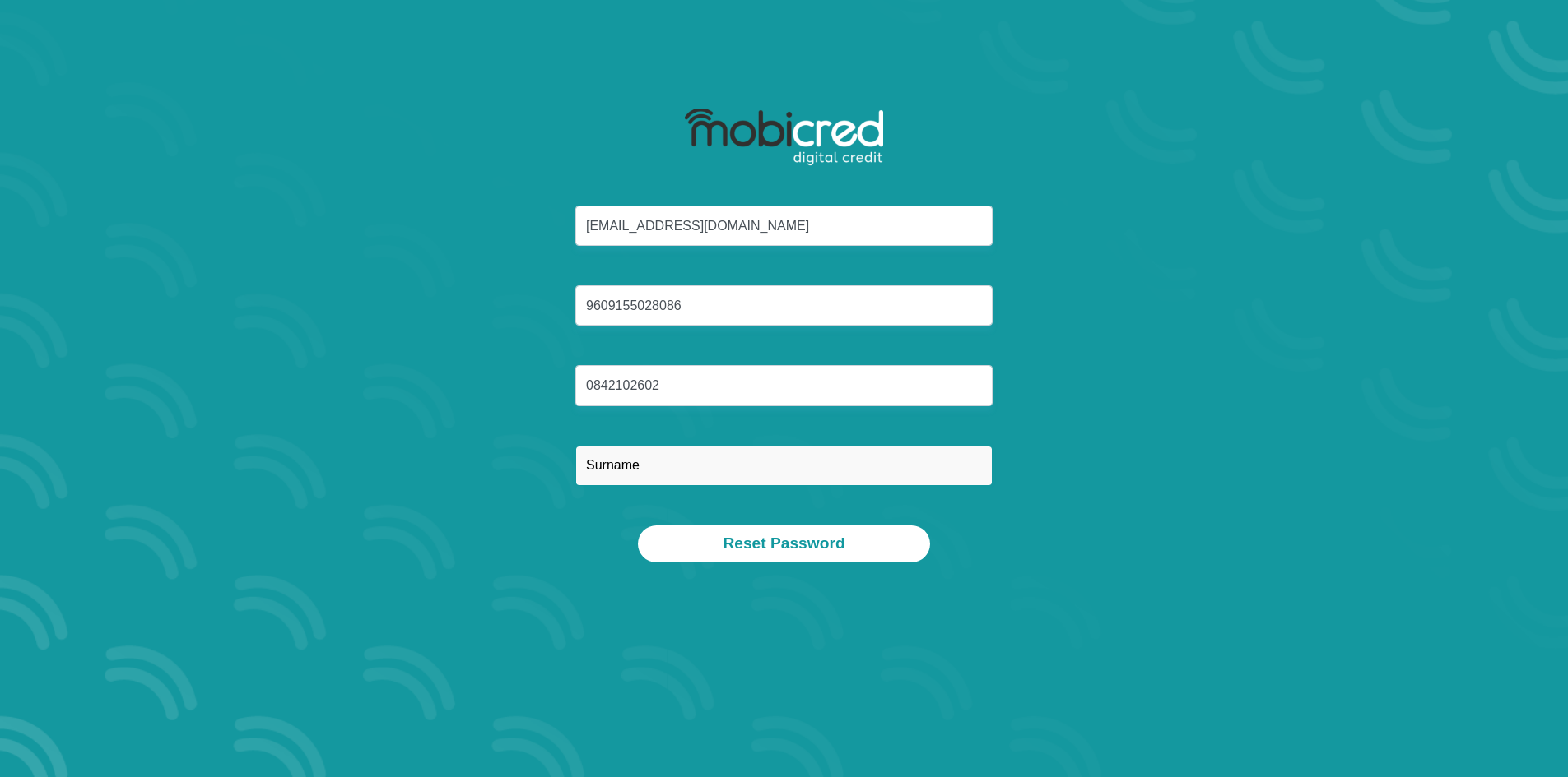
type input "Wilby"
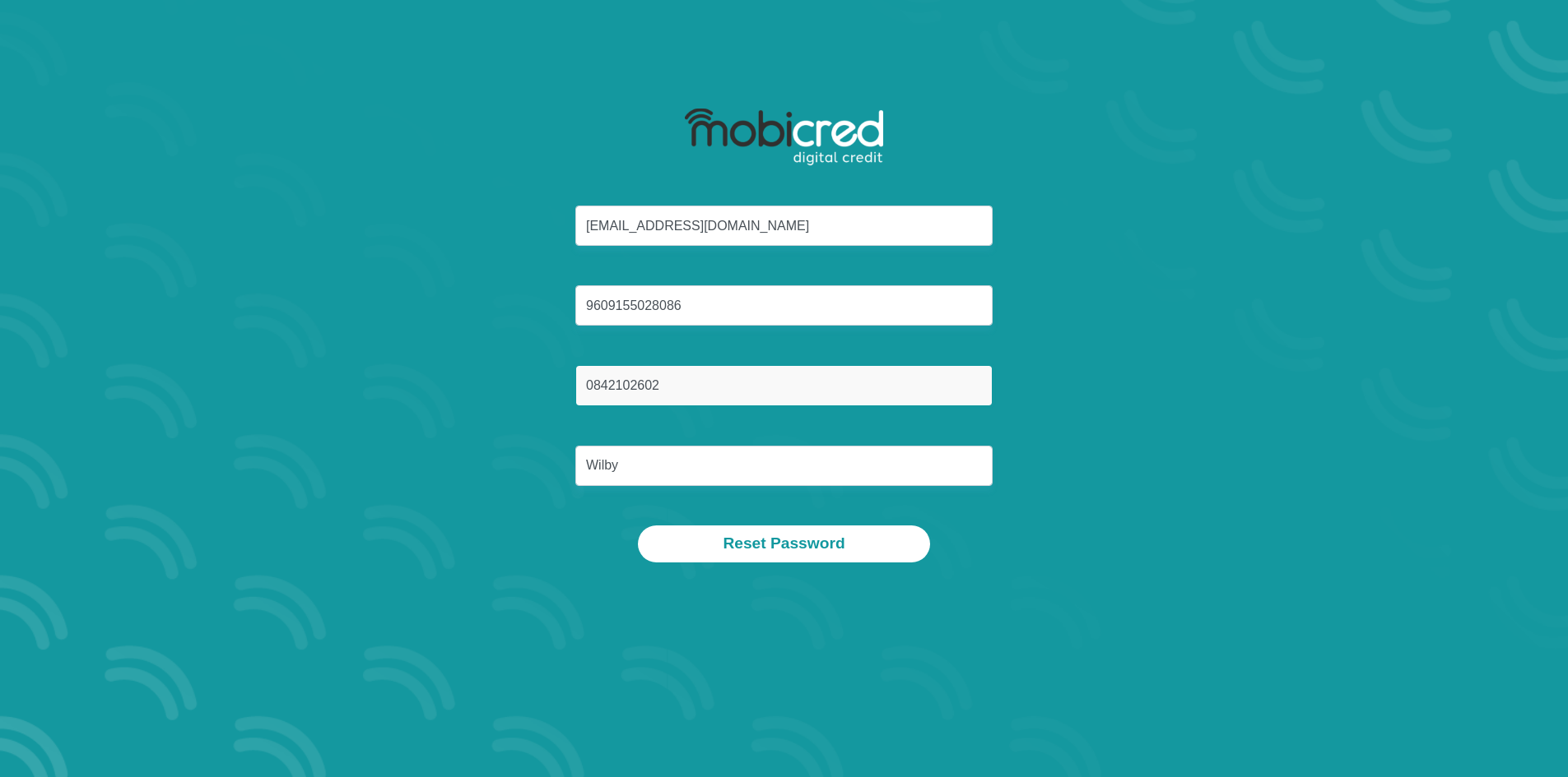
type input "0842102602"
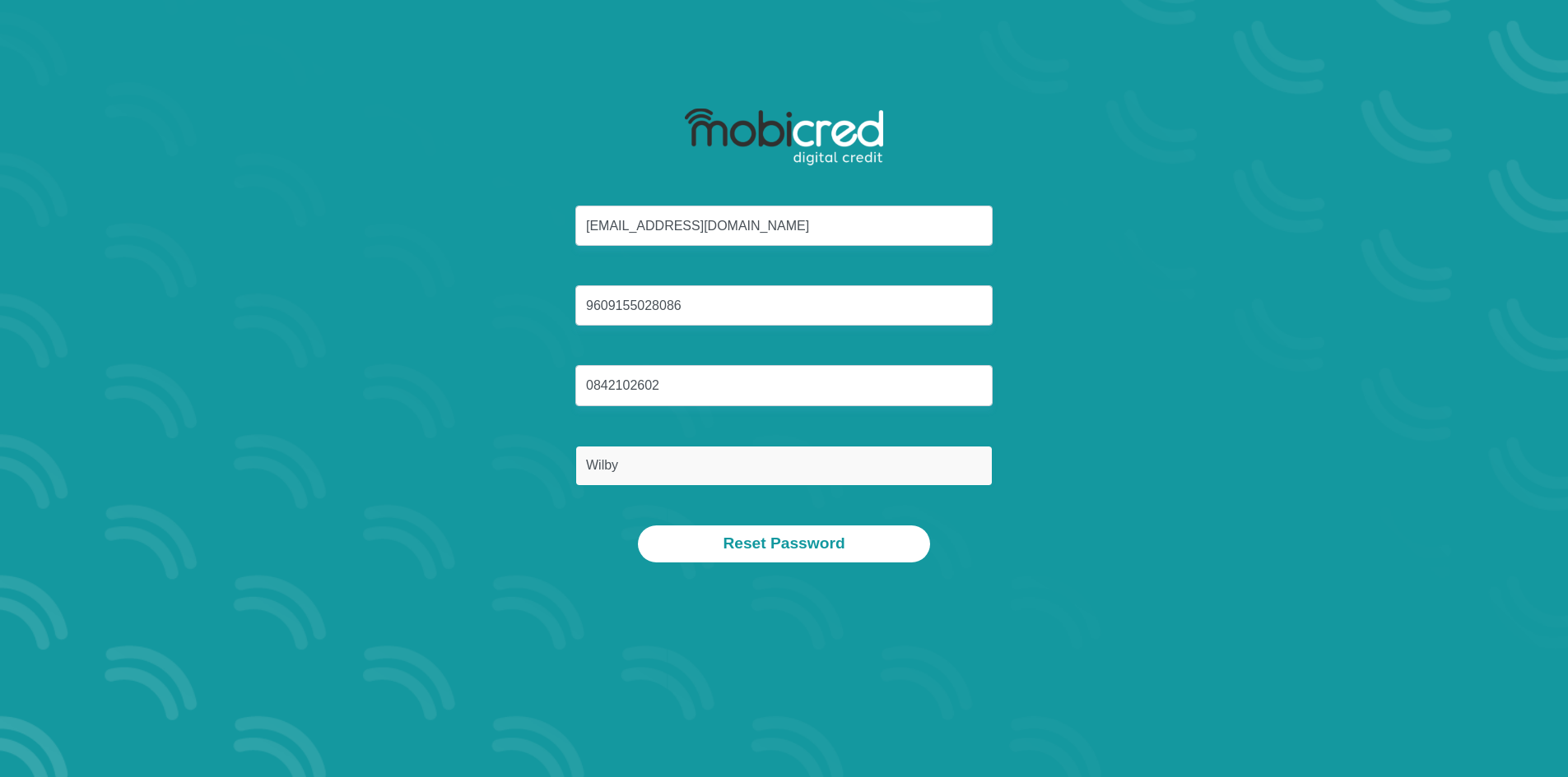
click at [638, 477] on input "Wilby" at bounding box center [784, 466] width 417 height 40
drag, startPoint x: 637, startPoint y: 476, endPoint x: 556, endPoint y: 474, distance: 81.0
click at [556, 474] on div "dylan10wilby@gmail.com 9609155028086 0842102602 Wilby" at bounding box center [784, 365] width 884 height 320
type input "Wilby"
click at [843, 632] on section "dylan10wilby@gmail.com 9609155028086 0842102602 Wilby Reset Password" at bounding box center [784, 388] width 1568 height 777
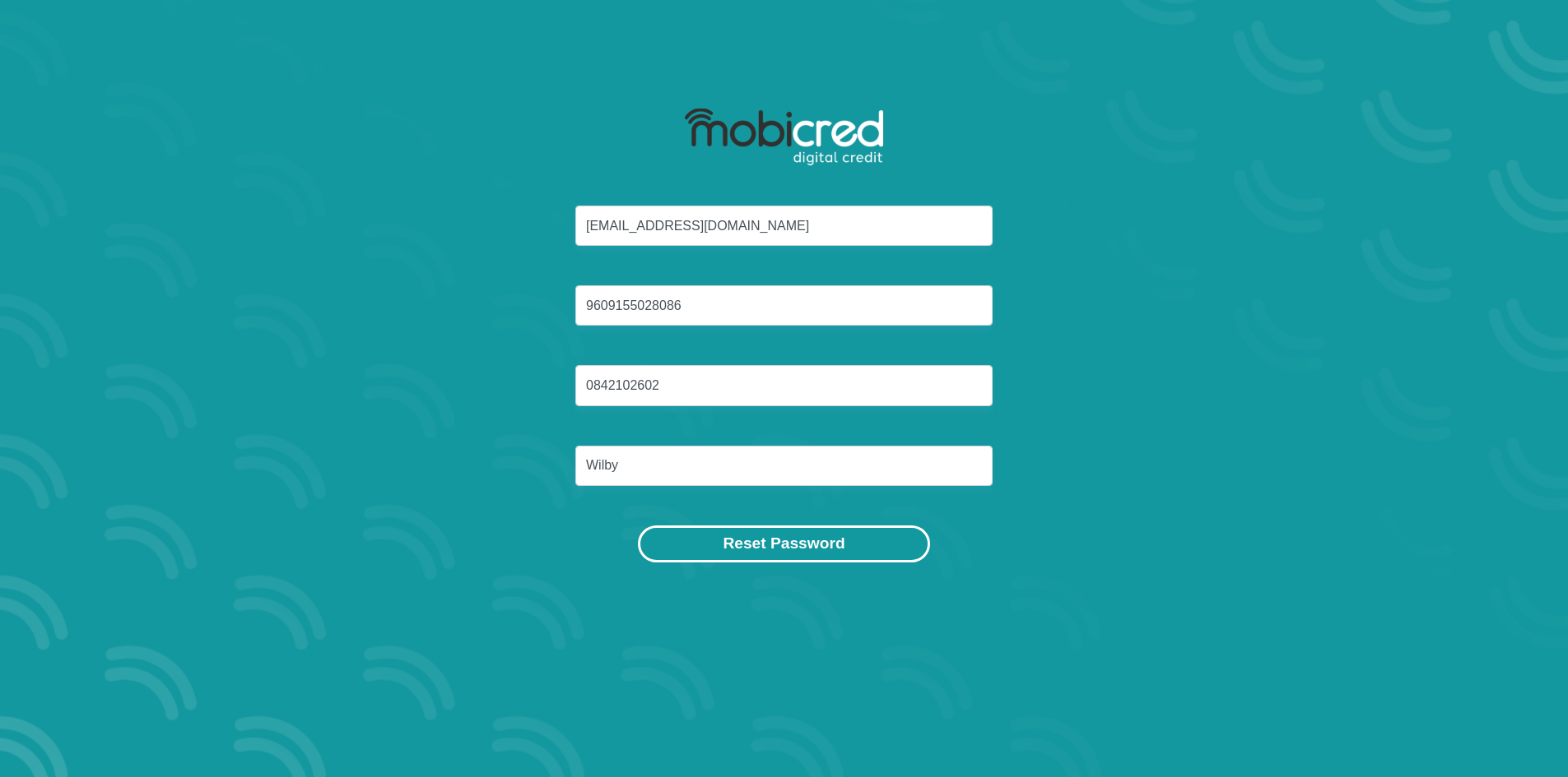
click at [789, 541] on button "Reset Password" at bounding box center [784, 544] width 292 height 37
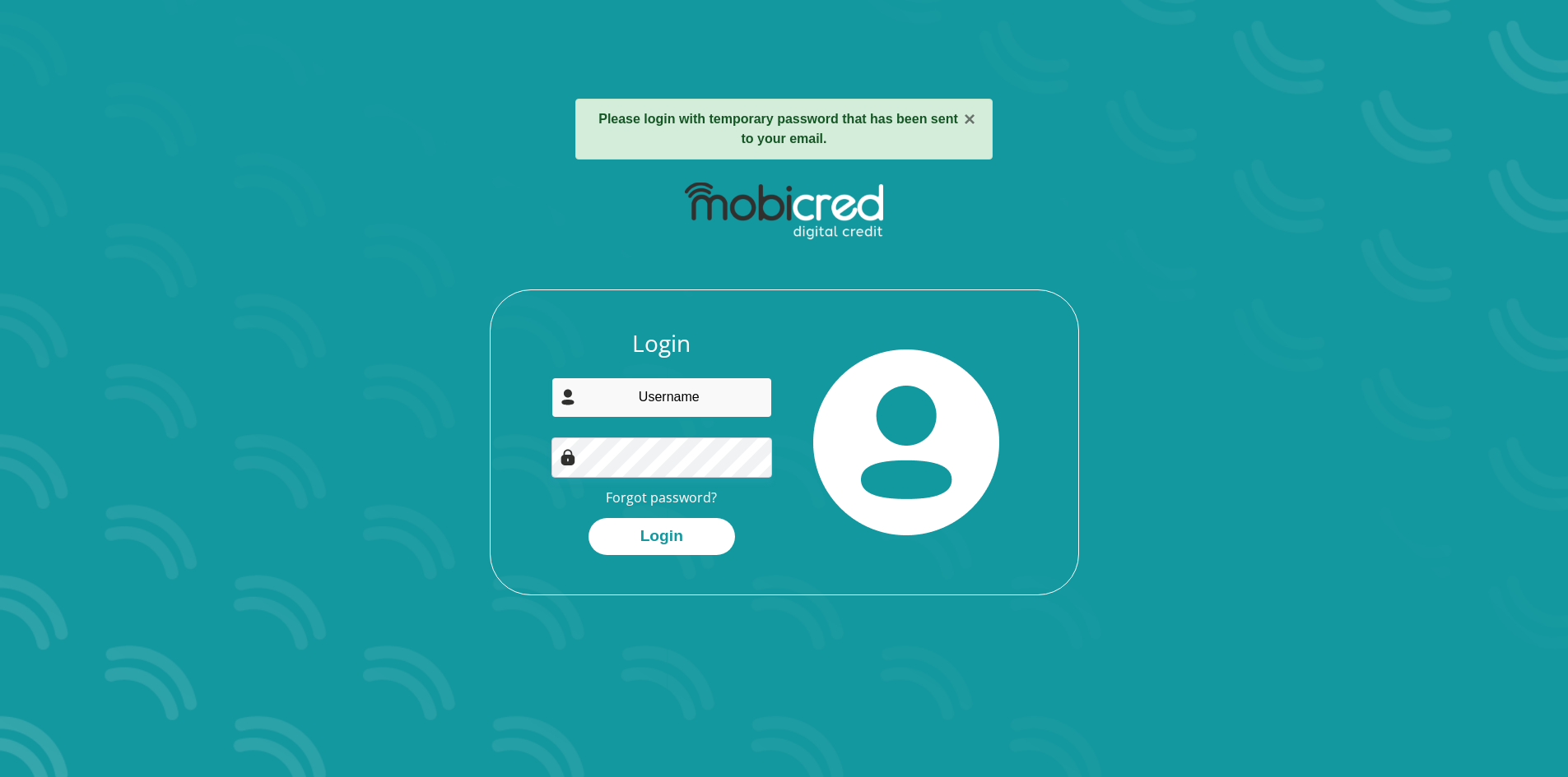
type input "dylan10wilby@gmail.com"
click at [496, 533] on div "Login [EMAIL_ADDRESS][DOMAIN_NAME] Forgot password? Login" at bounding box center [784, 462] width 588 height 265
click at [644, 417] on input "[EMAIL_ADDRESS][DOMAIN_NAME]" at bounding box center [661, 397] width 221 height 40
click at [545, 560] on div "Login dylan10wilby@gmail.com Forgot password? Login" at bounding box center [784, 462] width 588 height 265
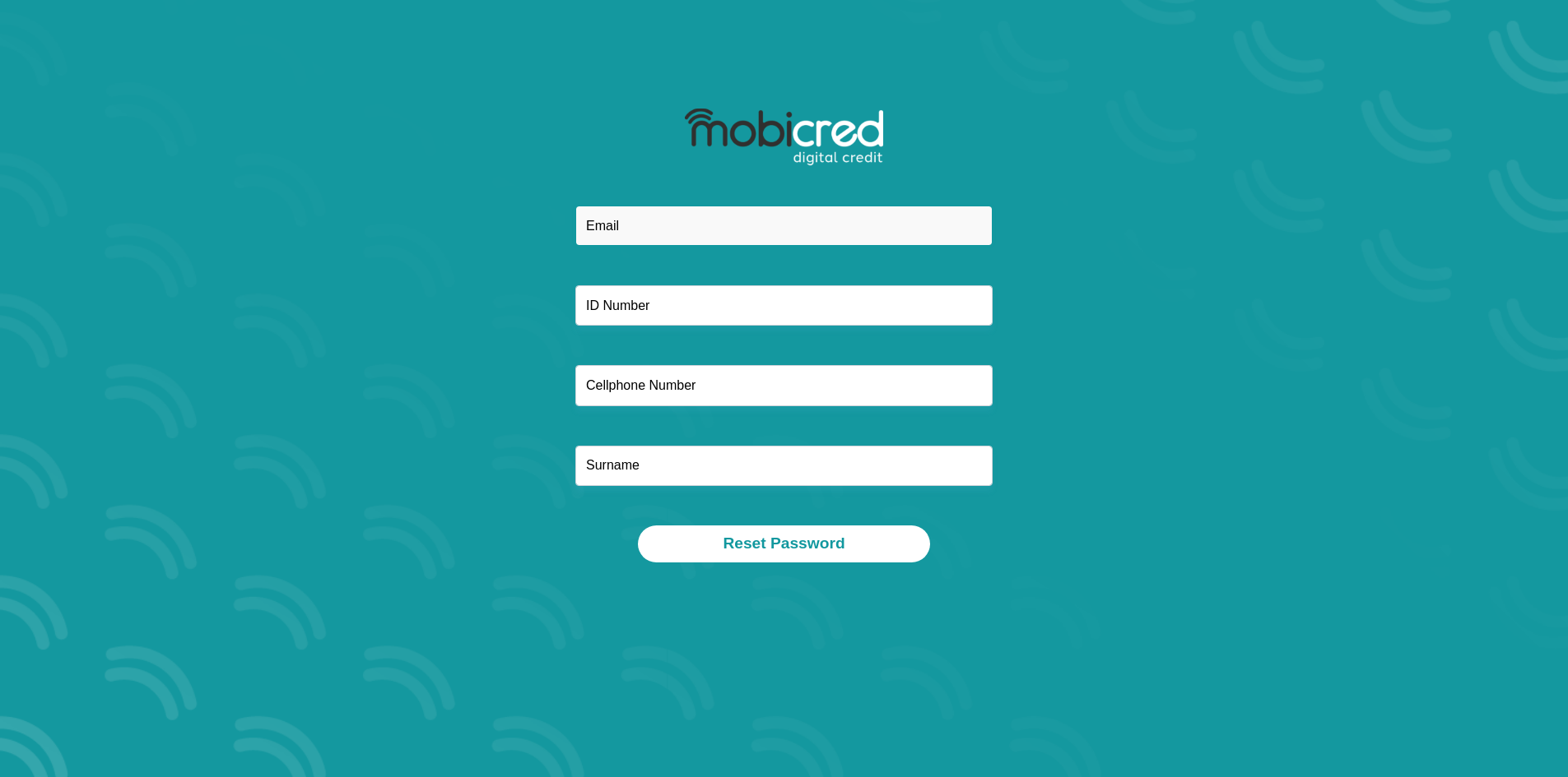
click at [634, 224] on input "email" at bounding box center [784, 225] width 417 height 40
type input "dylan10wilby@gmail.com"
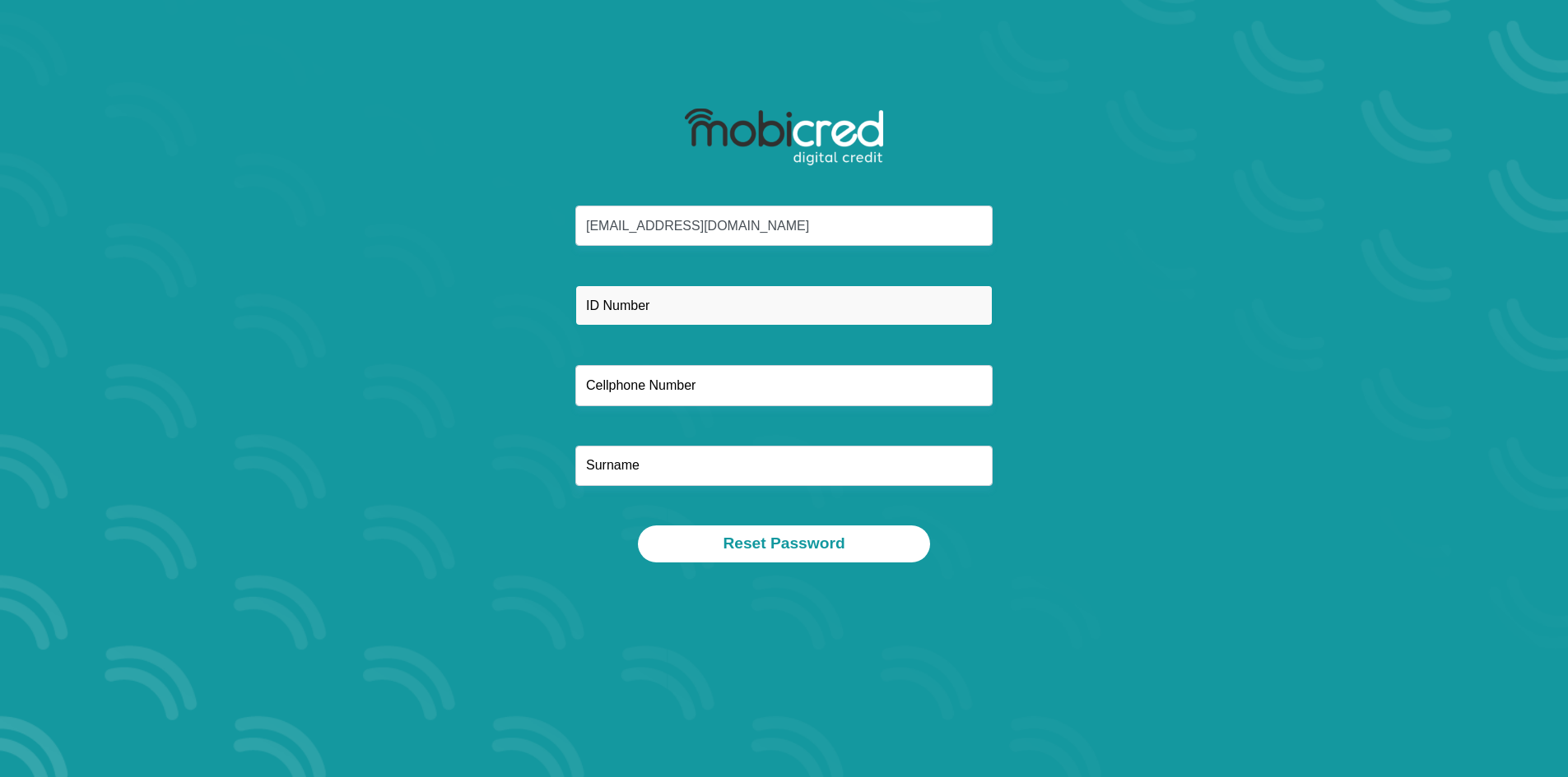
click at [606, 306] on input "text" at bounding box center [784, 305] width 417 height 40
type input "9609155028086"
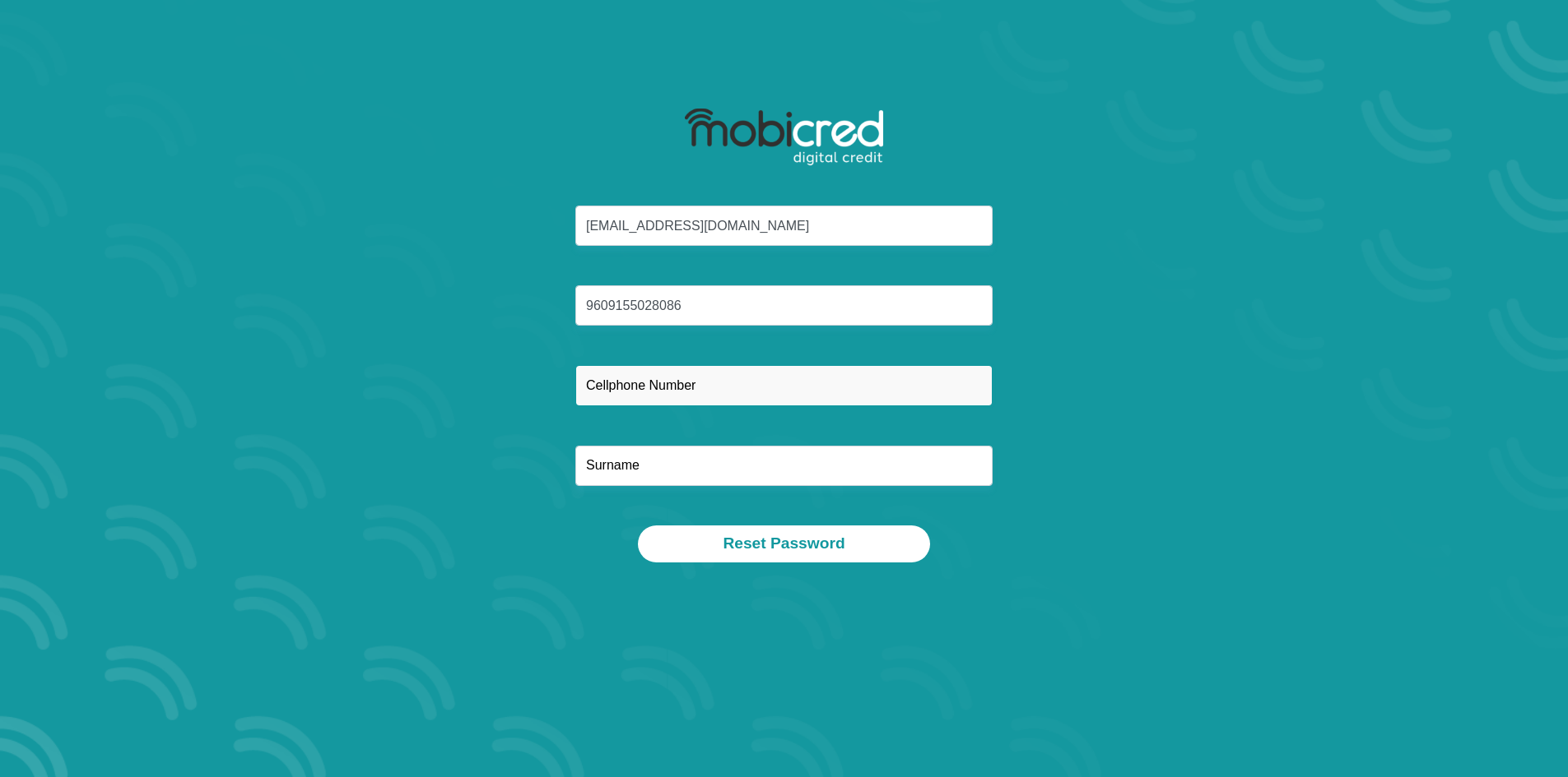
click at [636, 387] on input "text" at bounding box center [784, 385] width 417 height 40
type input "0842102602"
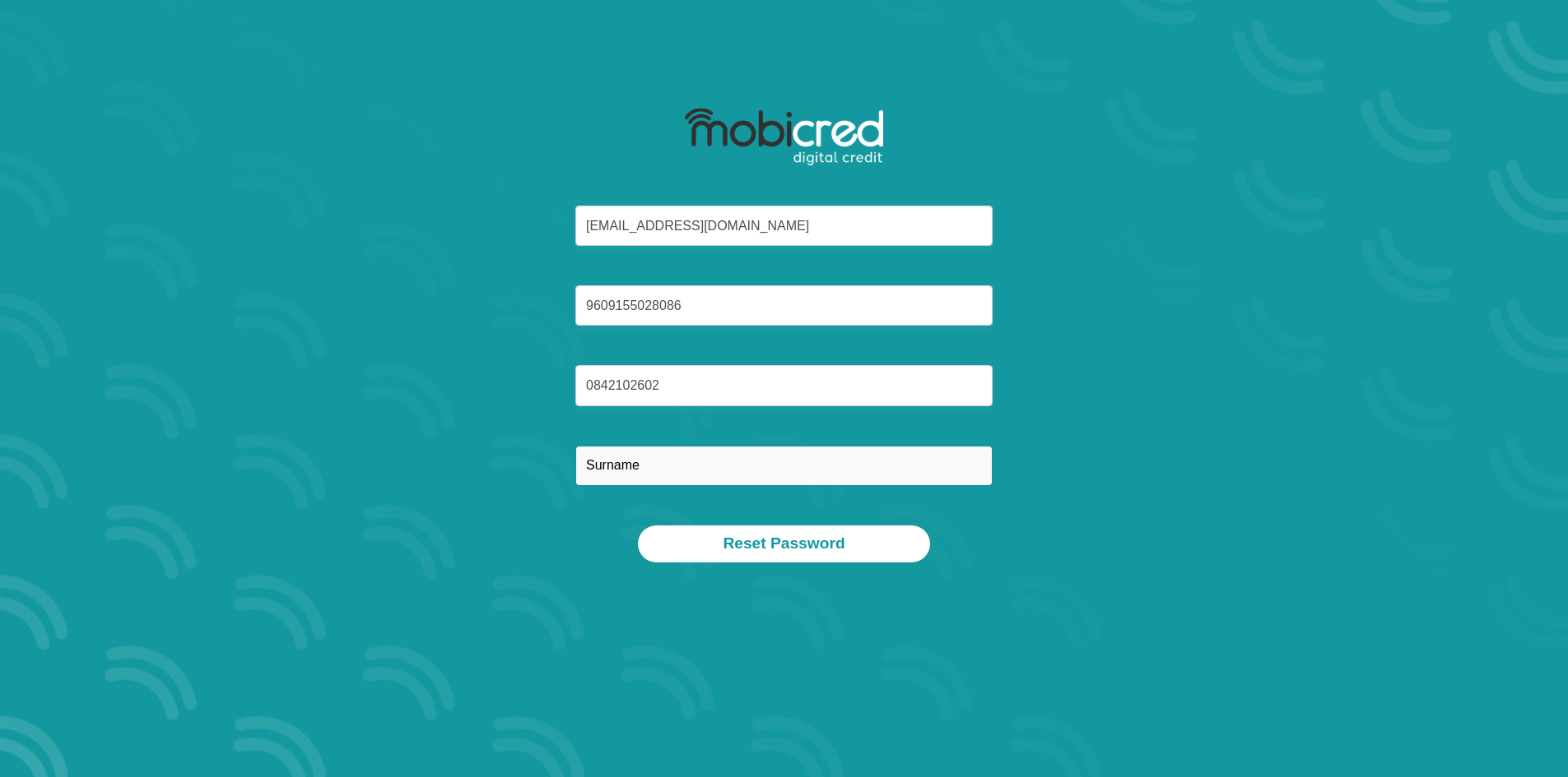
click at [617, 479] on input "text" at bounding box center [784, 466] width 417 height 40
type input "Wilby"
click at [828, 609] on section "dylan10wilby@gmail.com 9609155028086 0842102602 Wilby Reset Password" at bounding box center [784, 388] width 1568 height 777
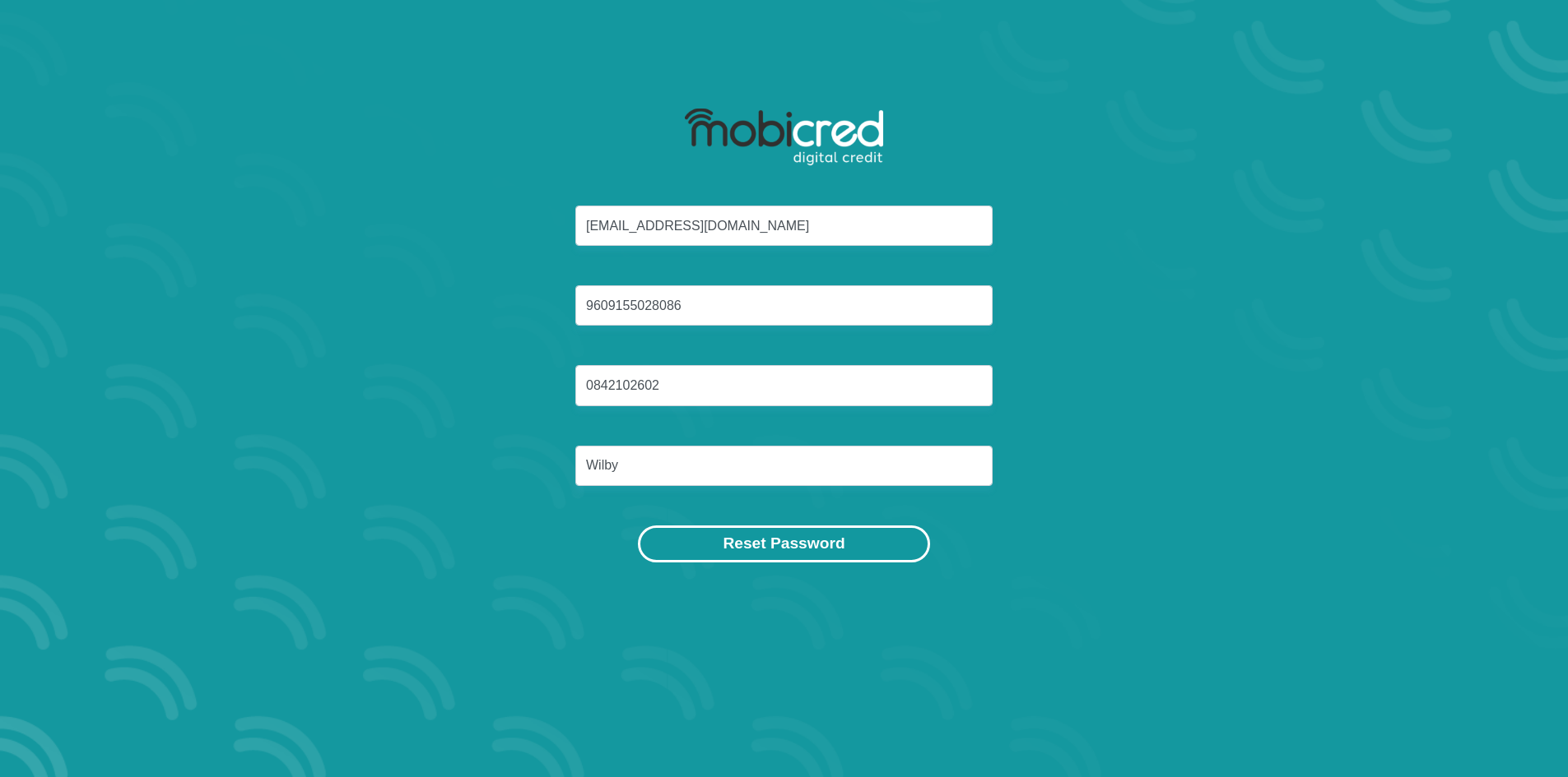
click at [802, 541] on button "Reset Password" at bounding box center [784, 544] width 292 height 37
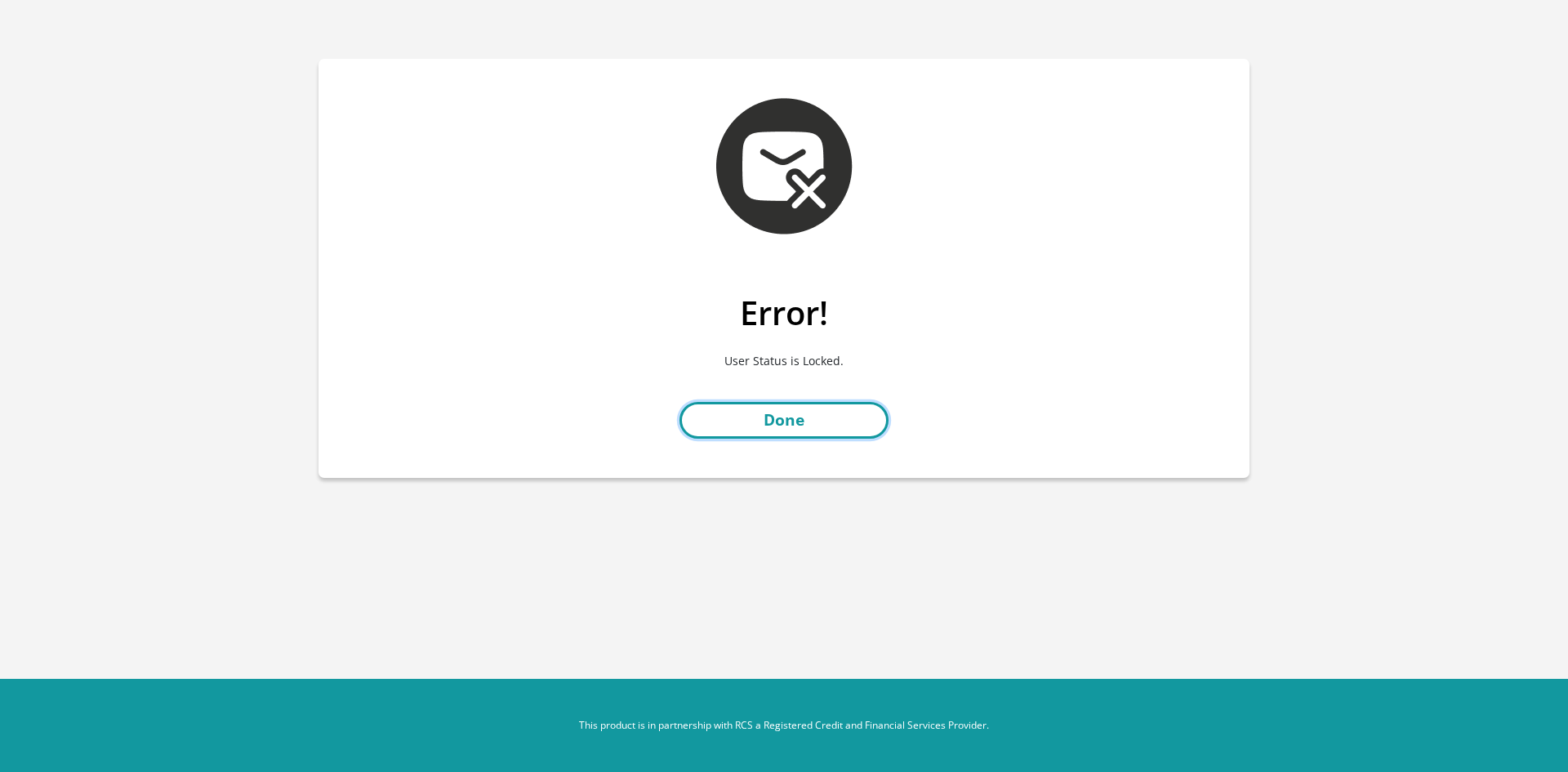
click at [792, 427] on link "Done" at bounding box center [784, 420] width 209 height 37
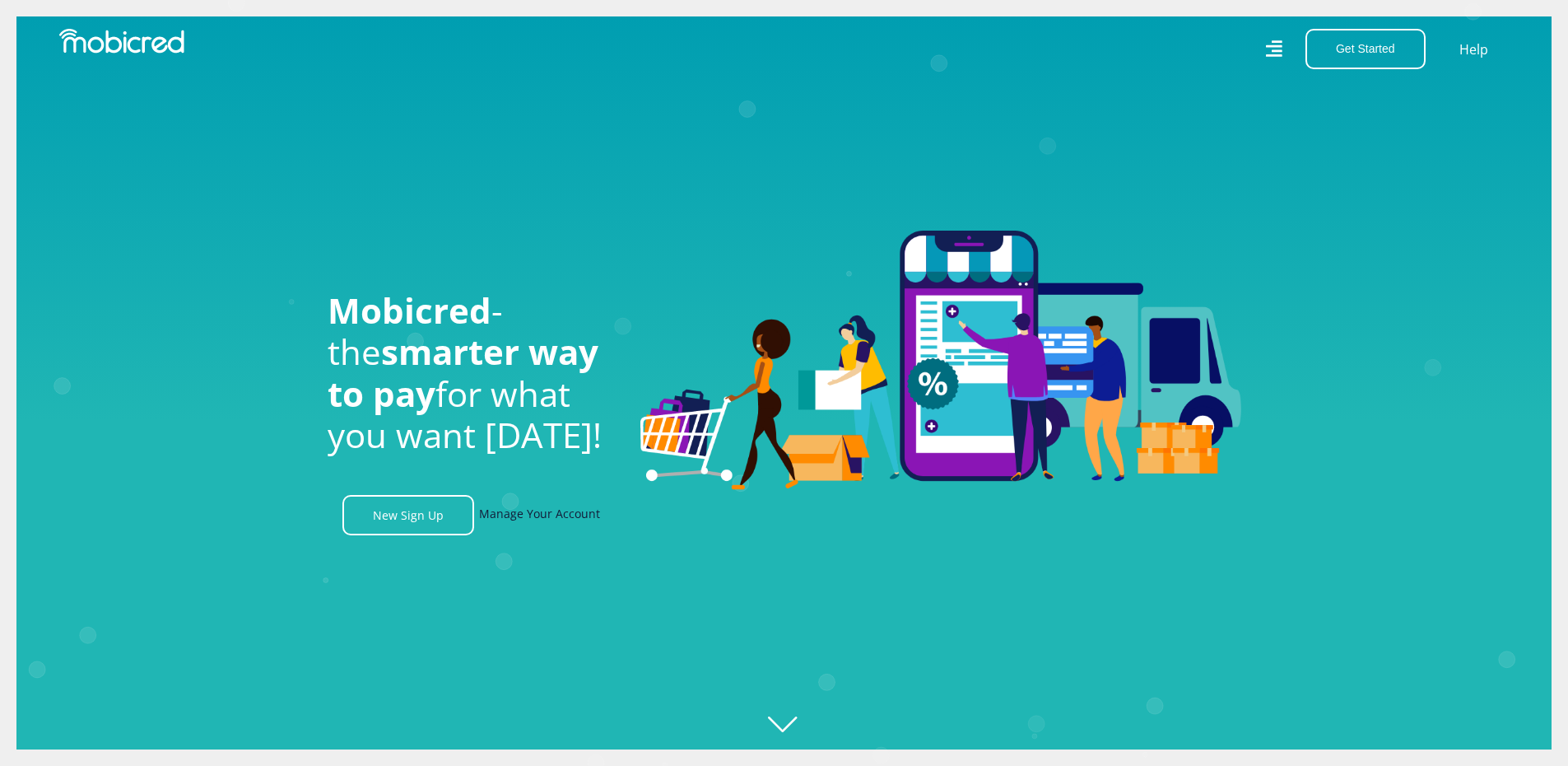
click at [531, 519] on link "Manage Your Account" at bounding box center [539, 515] width 121 height 40
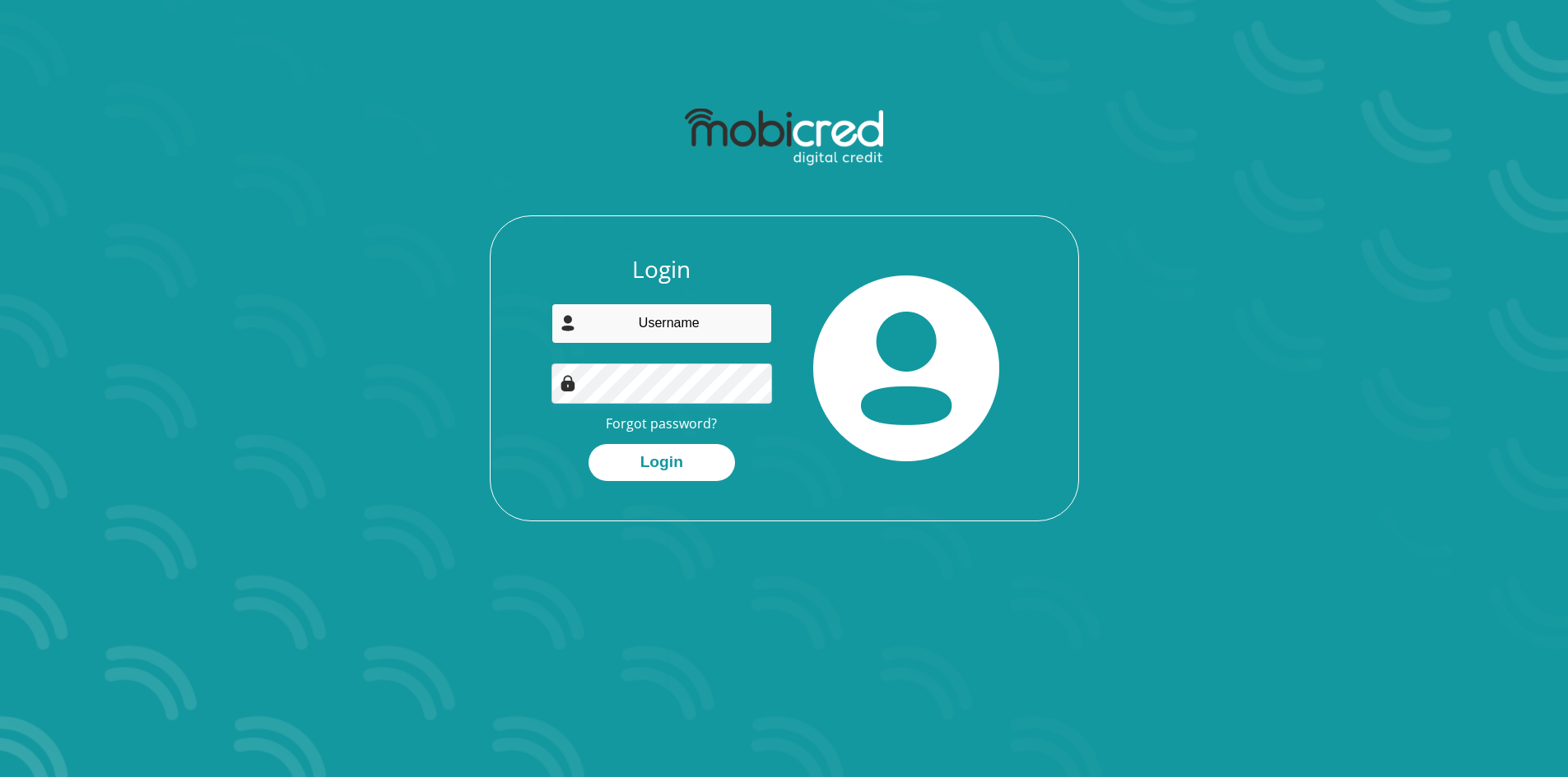
type input "[EMAIL_ADDRESS][DOMAIN_NAME]"
click at [661, 314] on input "[EMAIL_ADDRESS][DOMAIN_NAME]" at bounding box center [661, 323] width 221 height 40
click at [512, 487] on div "Login [EMAIL_ADDRESS][DOMAIN_NAME] Forgot password? Login" at bounding box center [784, 388] width 588 height 265
click at [657, 459] on button "Login" at bounding box center [661, 462] width 146 height 37
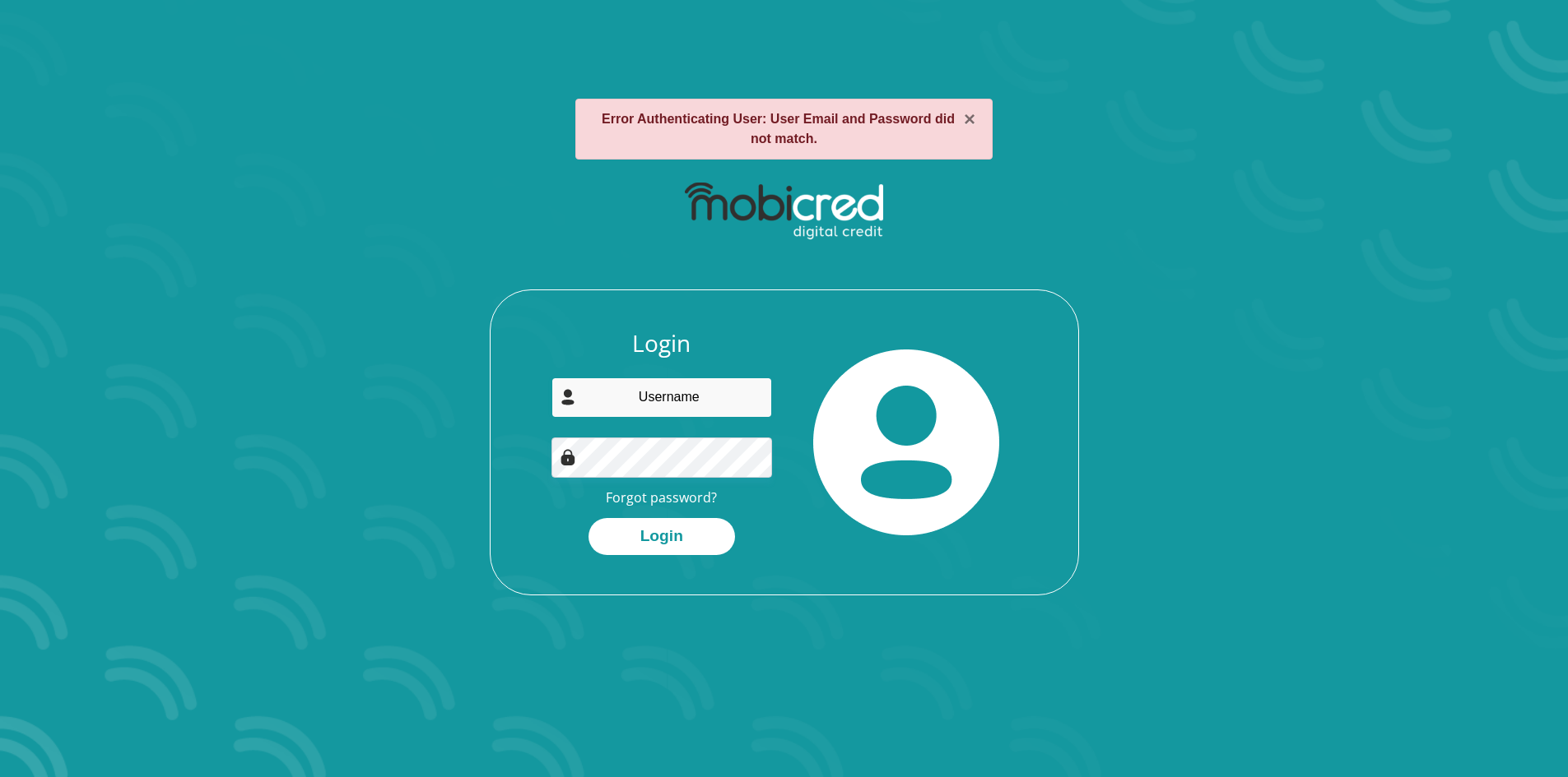
type input "[EMAIL_ADDRESS][DOMAIN_NAME]"
click at [589, 519] on button "Login" at bounding box center [661, 537] width 146 height 37
type input "[EMAIL_ADDRESS][DOMAIN_NAME]"
click at [968, 121] on button "×" at bounding box center [969, 119] width 12 height 20
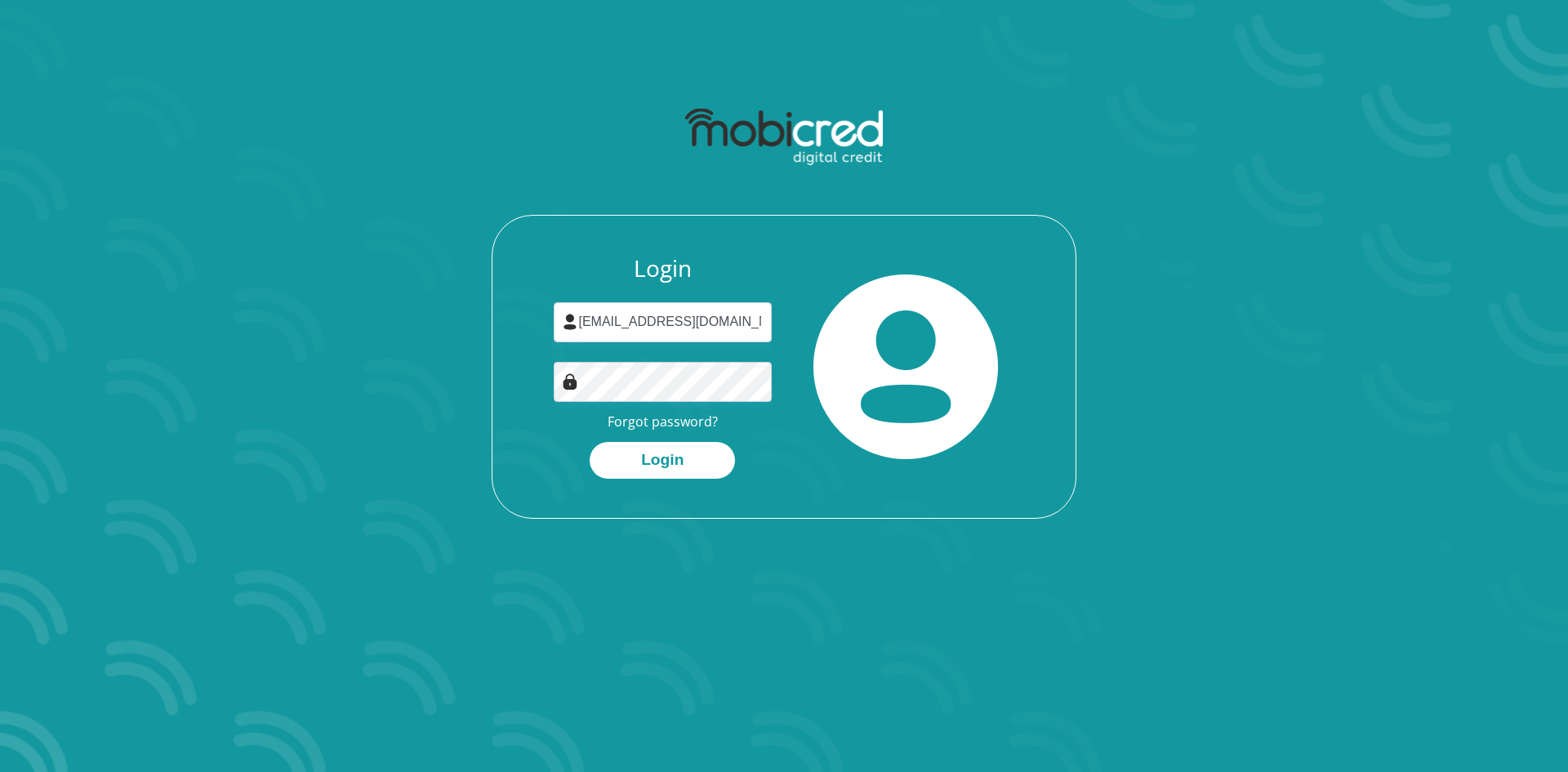
click at [526, 543] on div "Login dylan10wilby@gmail.com Forgot password? Login" at bounding box center [784, 308] width 931 height 499
click at [641, 418] on link "Forgot password?" at bounding box center [663, 422] width 110 height 18
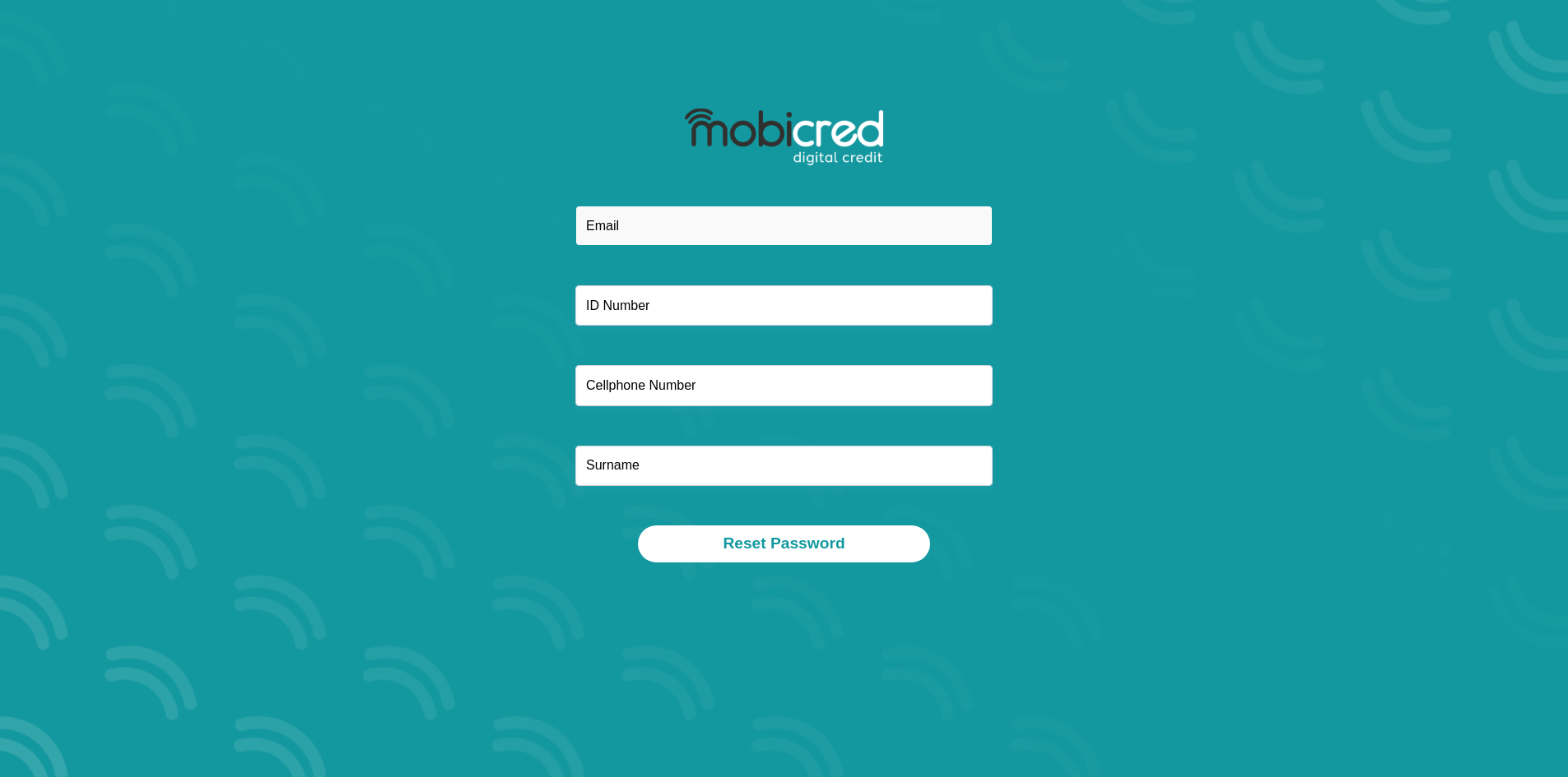
click at [642, 221] on input "email" at bounding box center [784, 225] width 417 height 40
type input "[EMAIL_ADDRESS][DOMAIN_NAME]"
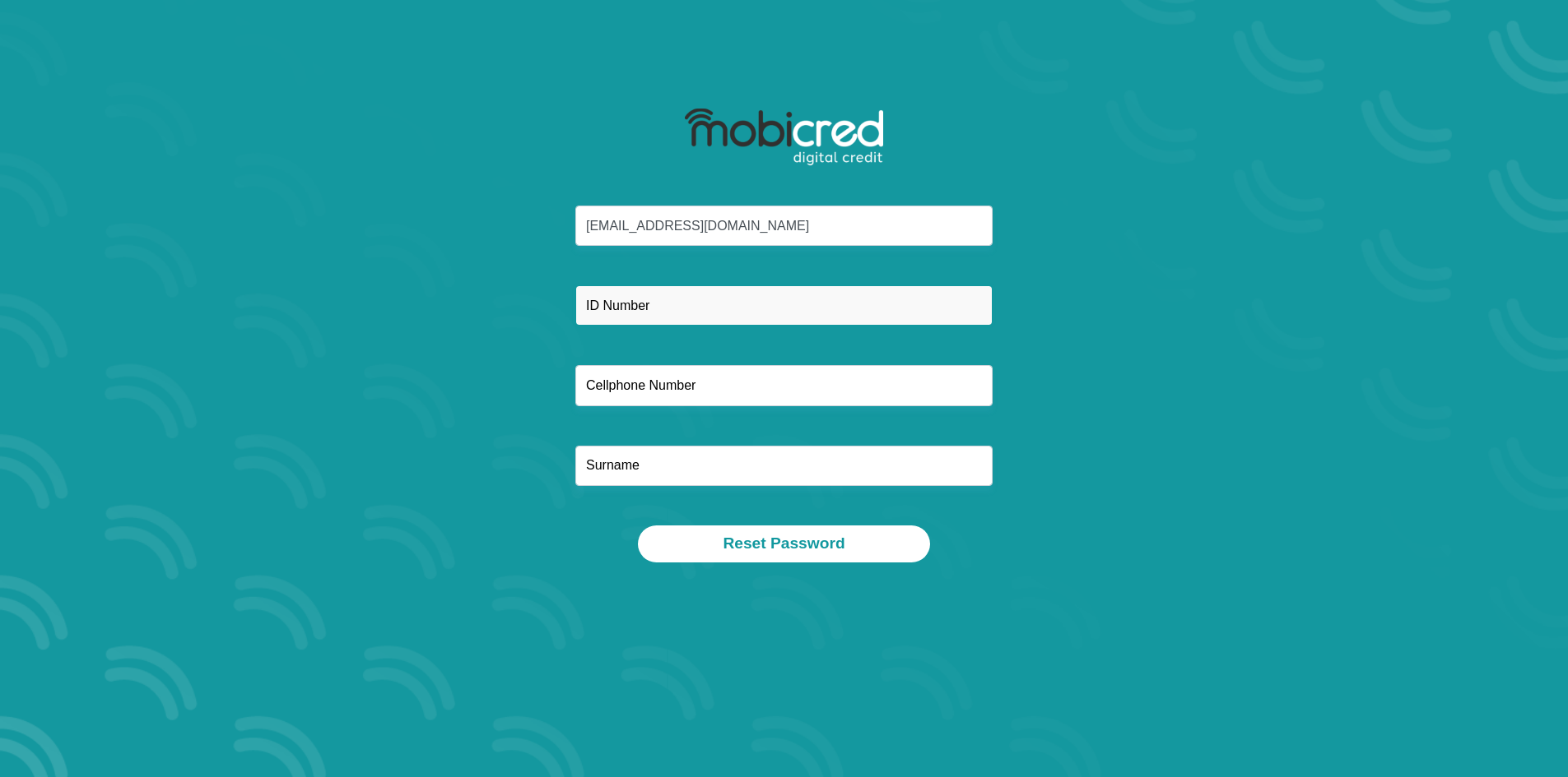
click at [633, 307] on input "text" at bounding box center [784, 305] width 417 height 40
type input "9609155028086"
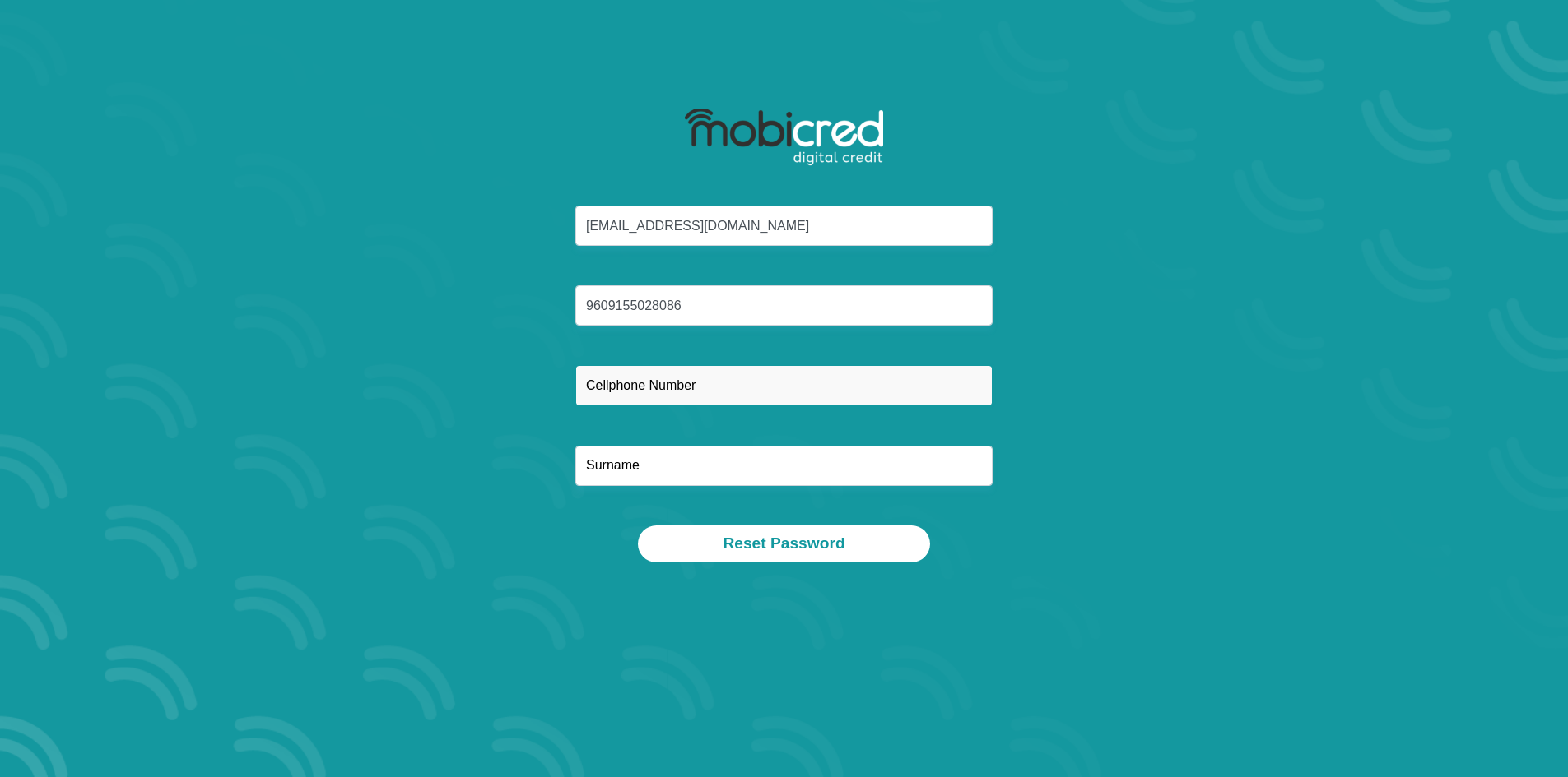
click at [639, 382] on input "text" at bounding box center [784, 385] width 417 height 40
type input "0842102602"
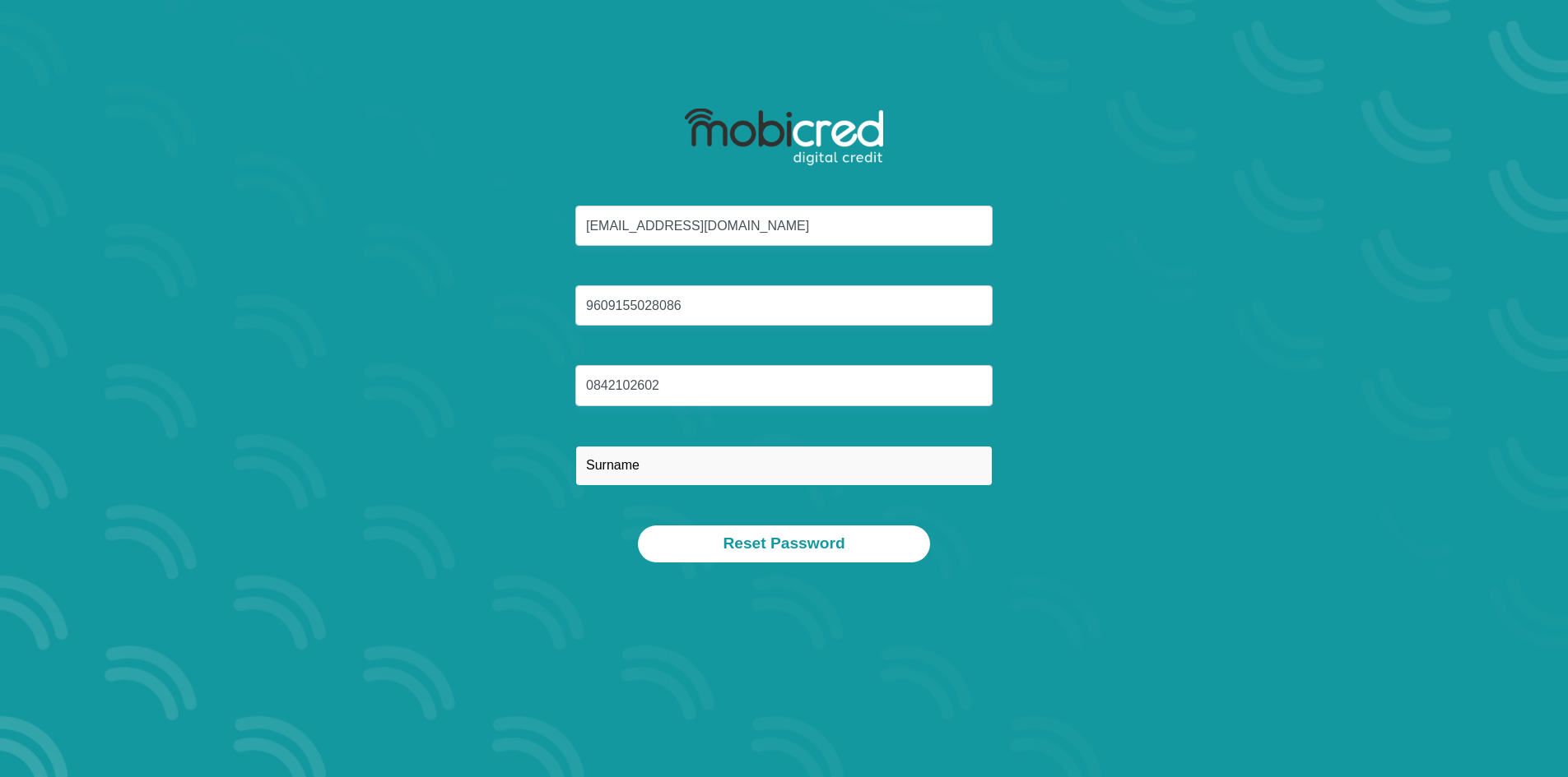
click at [621, 475] on input "text" at bounding box center [784, 466] width 417 height 40
type input "Wilby"
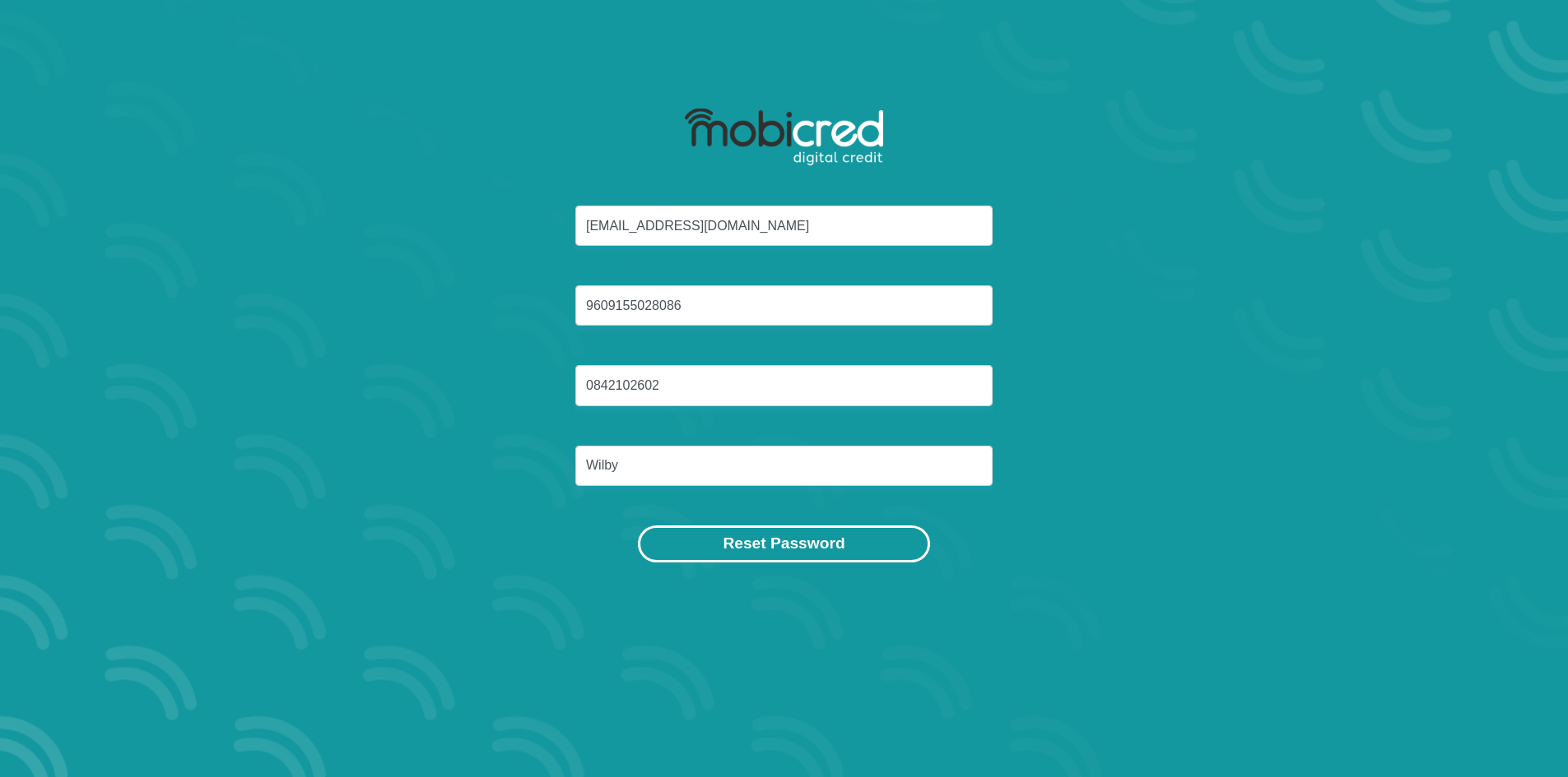
click at [862, 549] on button "Reset Password" at bounding box center [784, 544] width 292 height 37
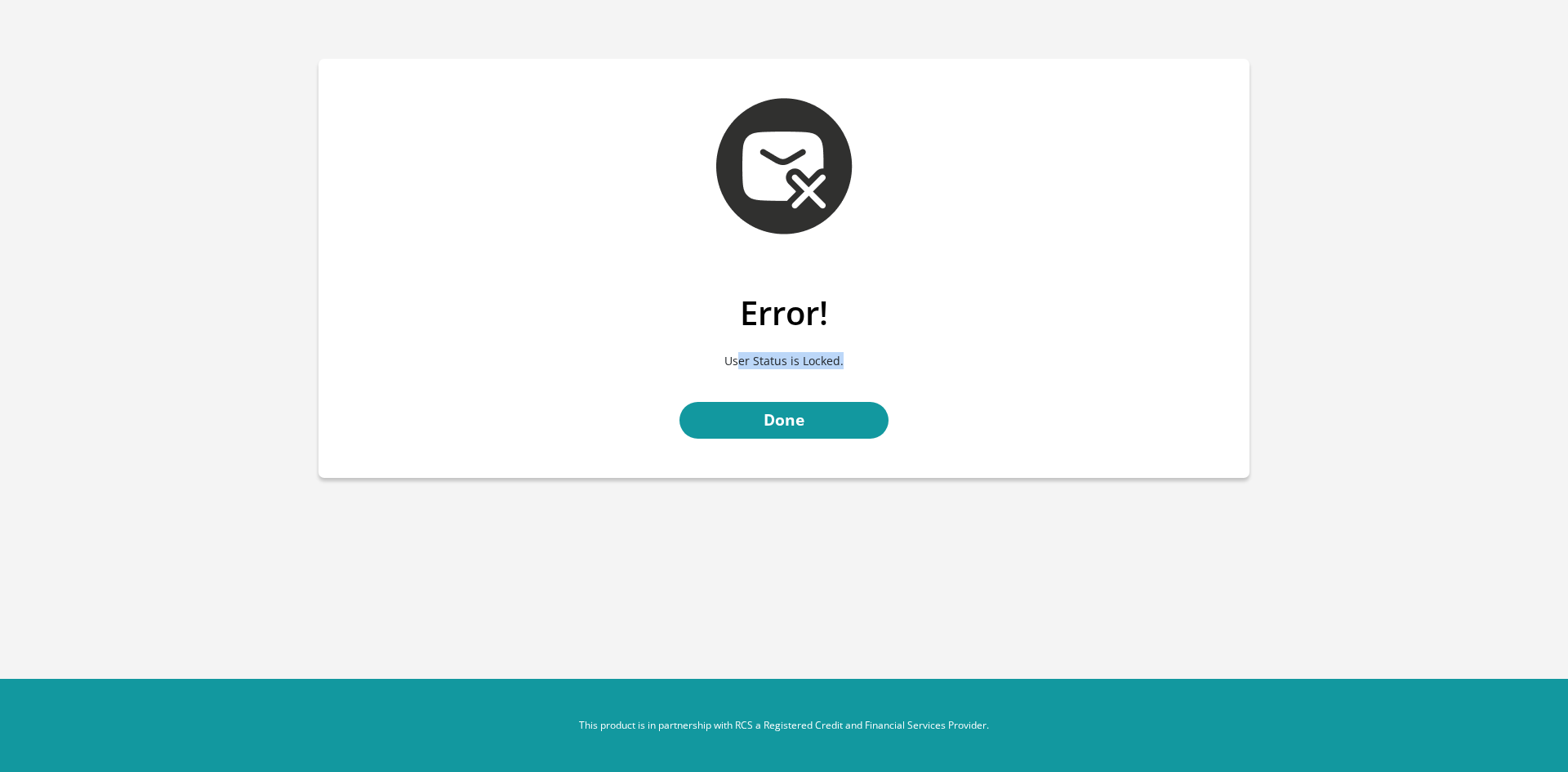
drag, startPoint x: 740, startPoint y: 365, endPoint x: 849, endPoint y: 368, distance: 109.0
click at [849, 368] on p "User Status is Locked." at bounding box center [784, 360] width 907 height 56
click at [788, 367] on p "User Status is Locked." at bounding box center [784, 360] width 907 height 56
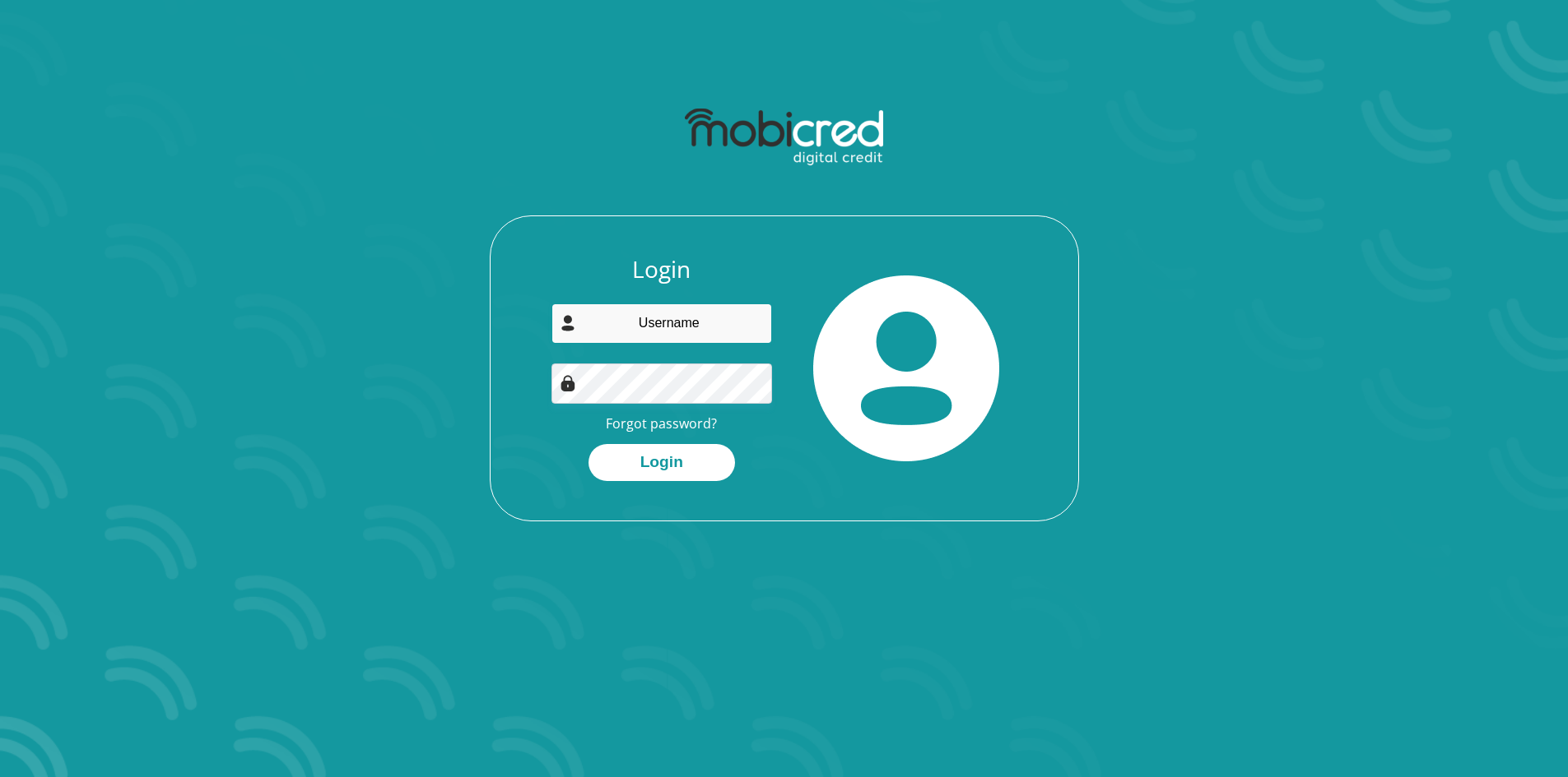
type input "[EMAIL_ADDRESS][DOMAIN_NAME]"
click at [718, 322] on input "[EMAIL_ADDRESS][DOMAIN_NAME]" at bounding box center [661, 323] width 221 height 40
click at [744, 325] on input "[EMAIL_ADDRESS][DOMAIN_NAME]" at bounding box center [661, 323] width 221 height 40
click at [503, 383] on div "Login [EMAIL_ADDRESS][DOMAIN_NAME] Forgot password? Login" at bounding box center [784, 388] width 588 height 265
click at [510, 541] on div "Login [EMAIL_ADDRESS][DOMAIN_NAME] Forgot password? Login" at bounding box center [784, 310] width 938 height 502
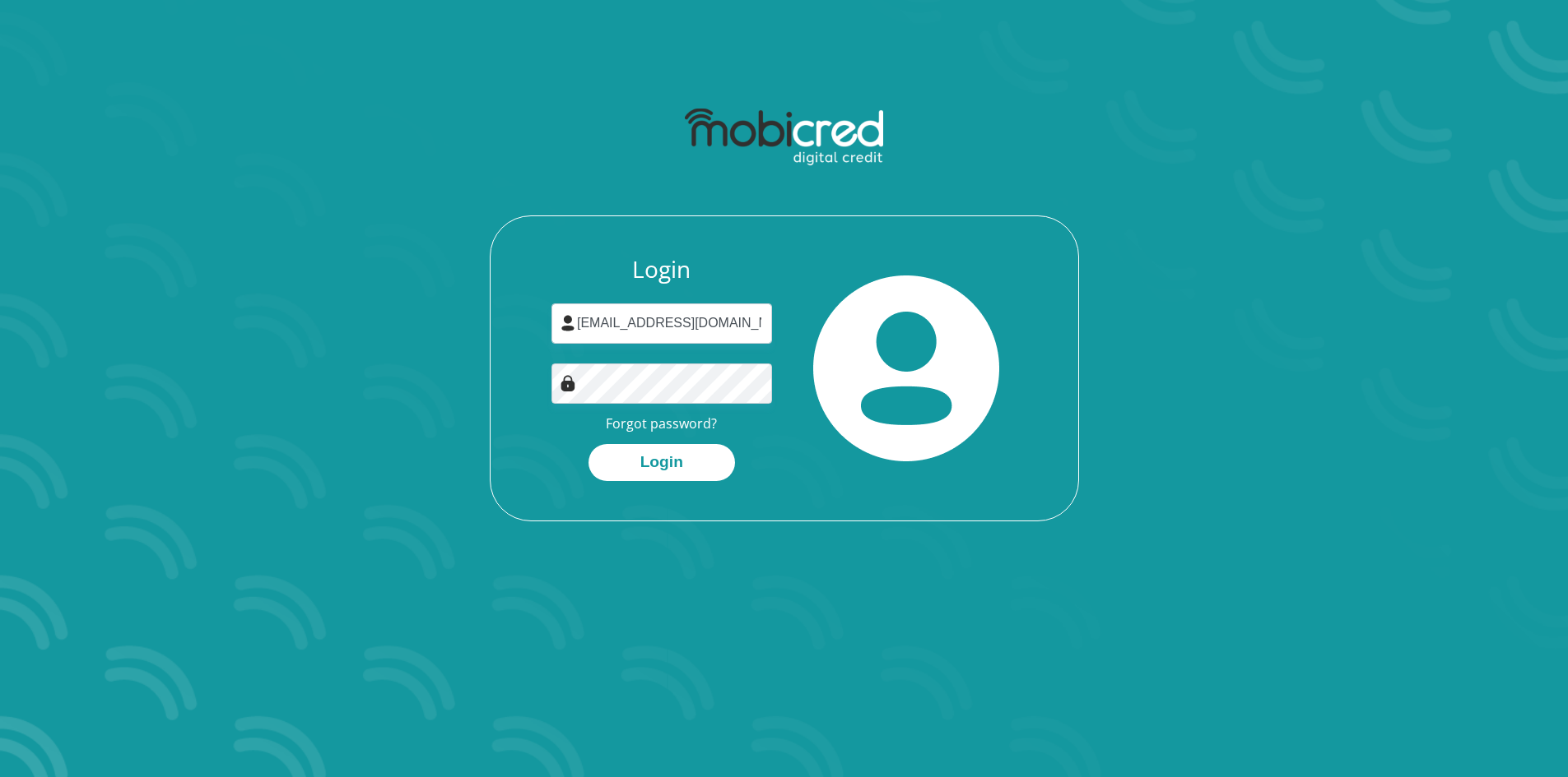
click at [786, 356] on div at bounding box center [907, 368] width 245 height 225
